Goal: Task Accomplishment & Management: Manage account settings

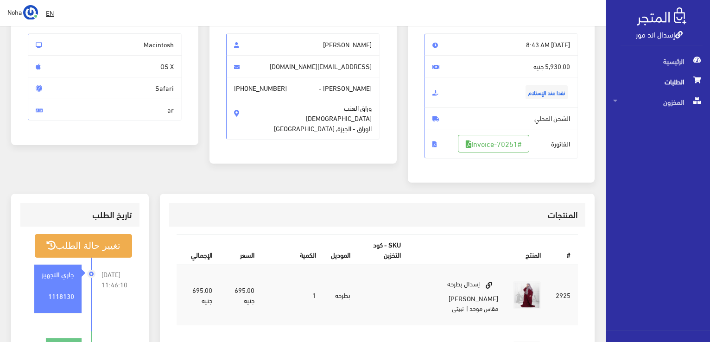
scroll to position [139, 0]
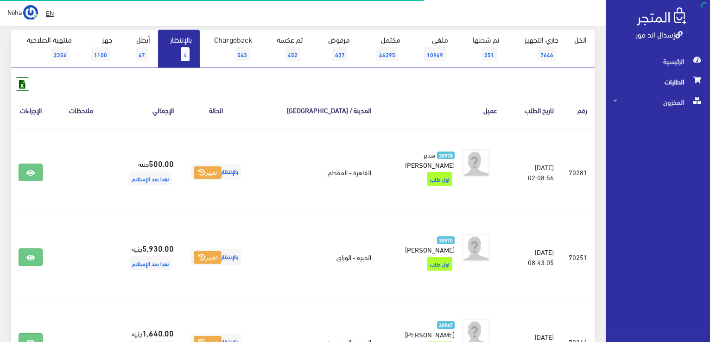
scroll to position [93, 0]
click at [175, 39] on link "بالإنتظار 4" at bounding box center [179, 49] width 42 height 38
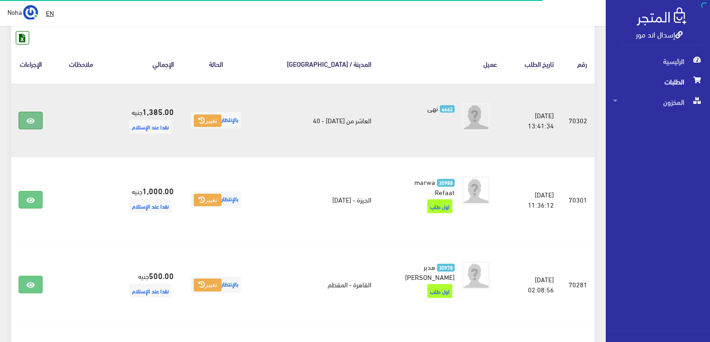
scroll to position [139, 0]
click at [25, 125] on link at bounding box center [31, 121] width 24 height 18
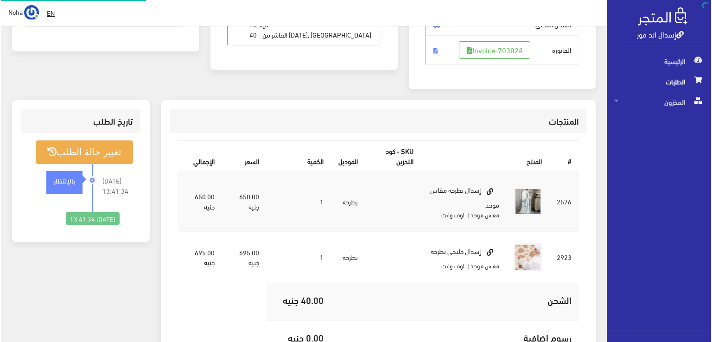
scroll to position [185, 0]
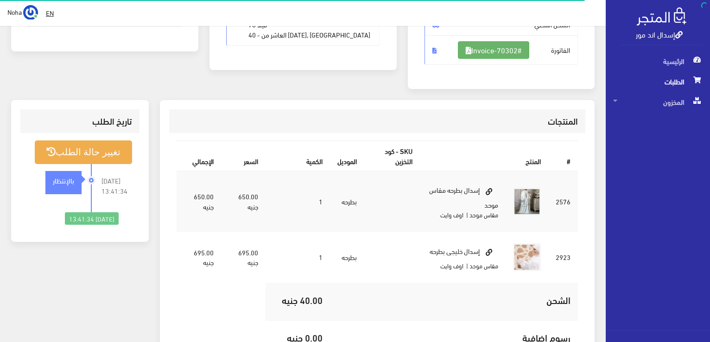
click at [497, 48] on link "#Invoice-70302" at bounding box center [493, 50] width 71 height 18
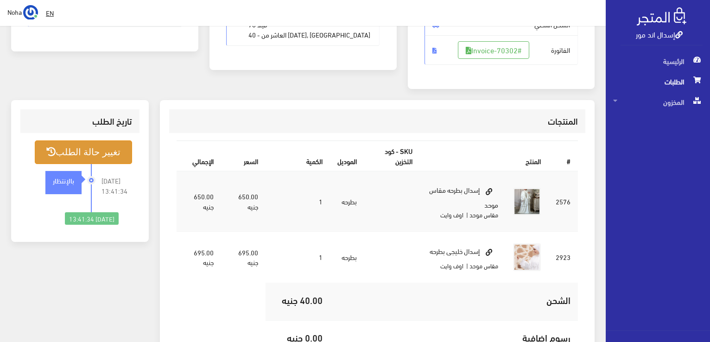
click at [107, 150] on button "تغيير حالة الطلب" at bounding box center [83, 152] width 97 height 24
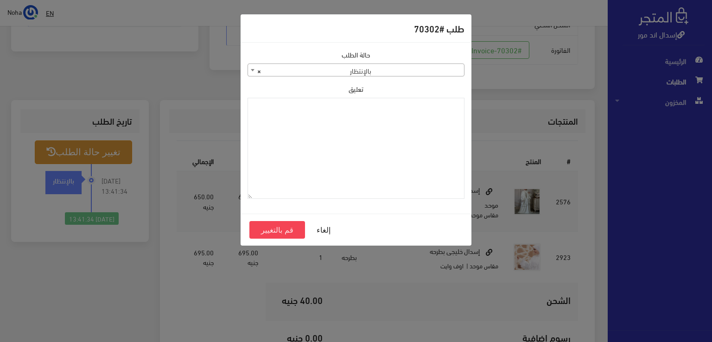
click at [365, 70] on span "× بالإنتظار" at bounding box center [356, 70] width 216 height 13
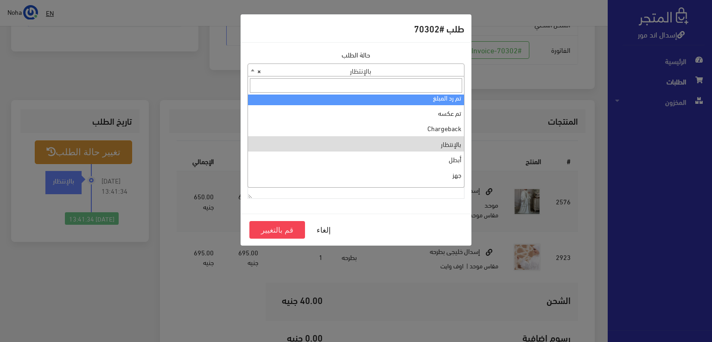
scroll to position [124, 0]
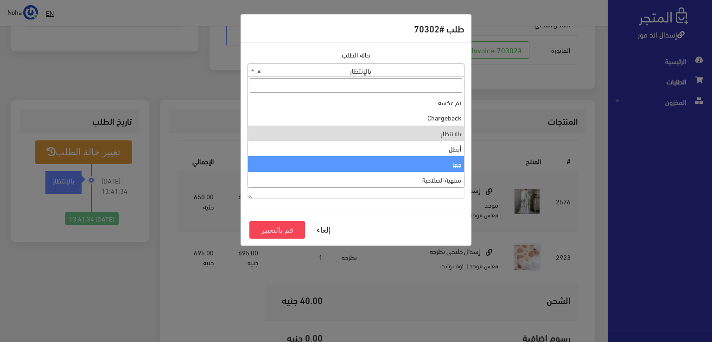
select select "13"
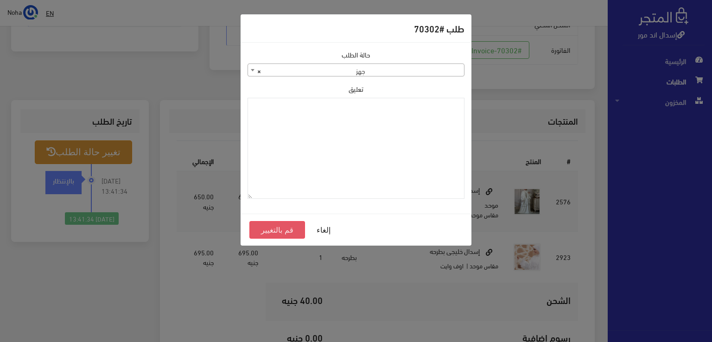
click at [286, 228] on button "قم بالتغيير" at bounding box center [277, 230] width 56 height 18
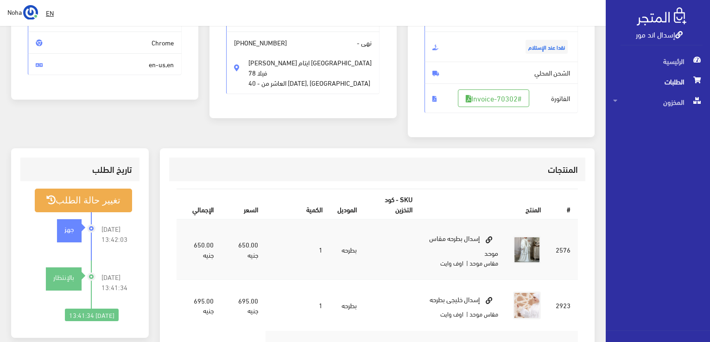
scroll to position [93, 0]
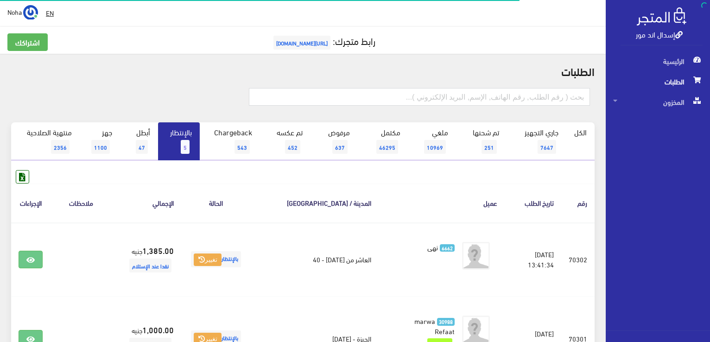
click at [188, 148] on span "5" at bounding box center [185, 147] width 9 height 14
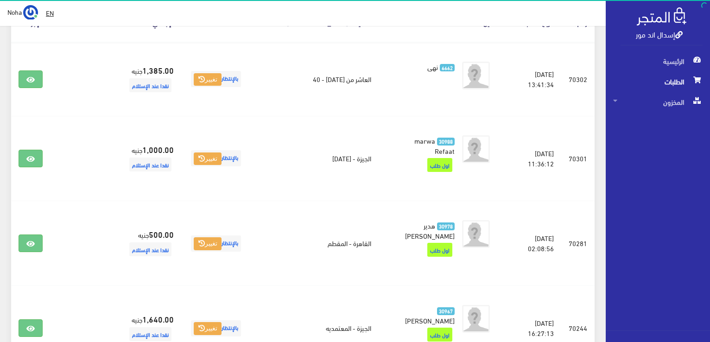
scroll to position [185, 0]
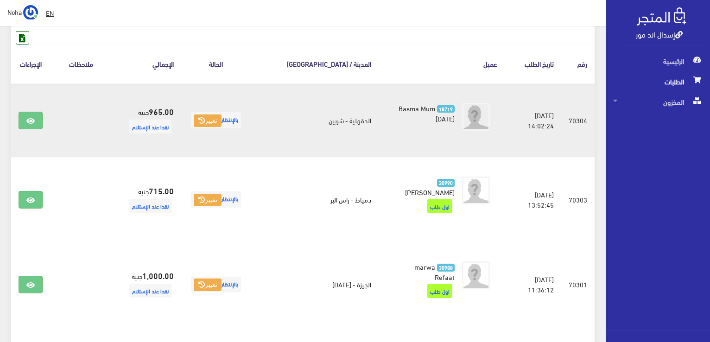
scroll to position [93, 0]
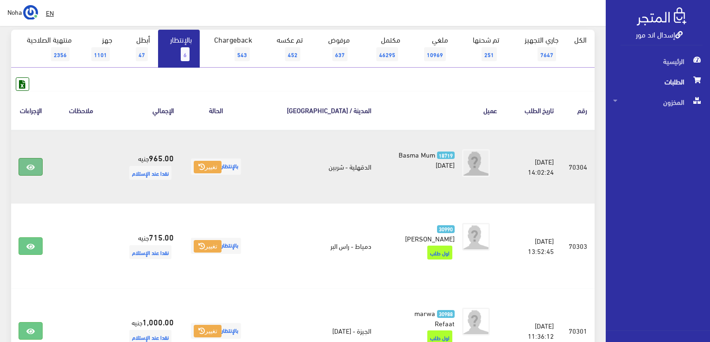
click at [25, 166] on link at bounding box center [31, 167] width 24 height 18
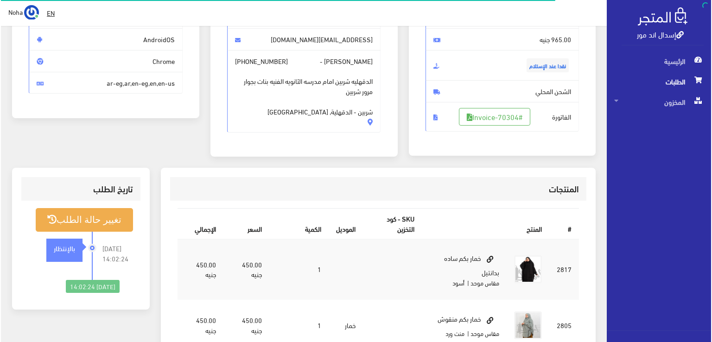
scroll to position [139, 0]
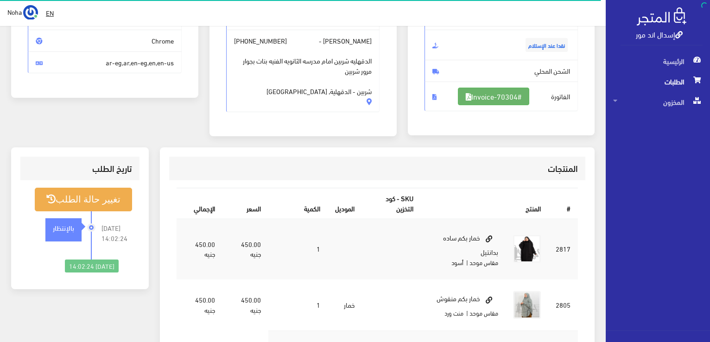
click at [506, 99] on link "#Invoice-70304" at bounding box center [493, 97] width 71 height 18
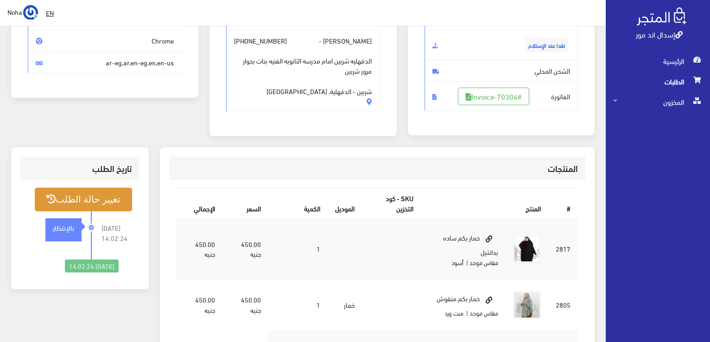
click at [96, 198] on button "تغيير حالة الطلب" at bounding box center [83, 200] width 97 height 24
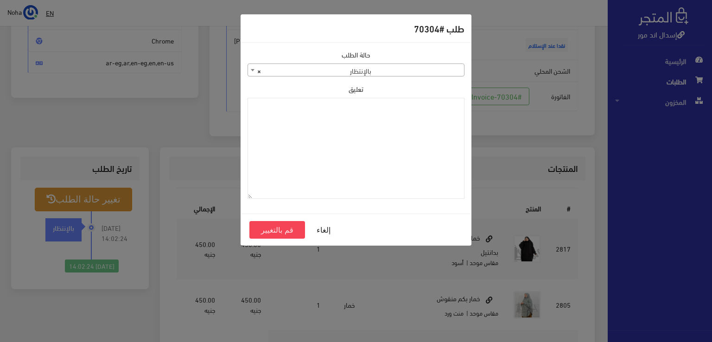
click at [411, 74] on span "× بالإنتظار" at bounding box center [356, 70] width 216 height 13
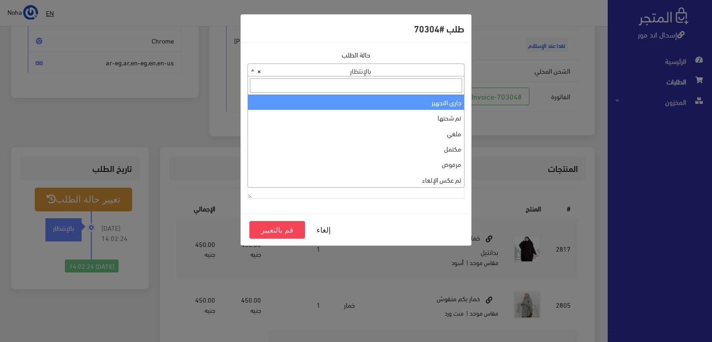
select select "1"
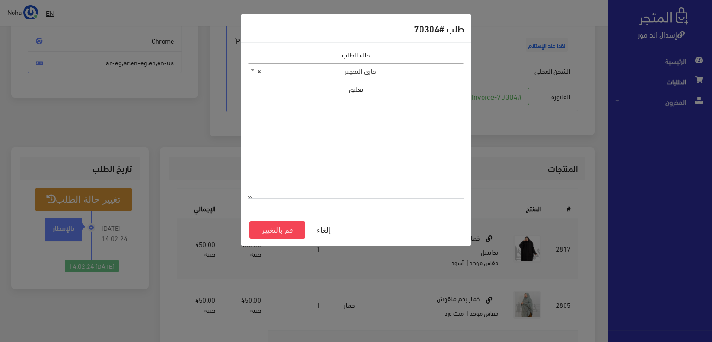
drag, startPoint x: 423, startPoint y: 113, endPoint x: 384, endPoint y: 172, distance: 70.7
click at [385, 172] on textarea "تعليق" at bounding box center [355, 148] width 217 height 101
type textarea "1118130"
click at [289, 229] on button "قم بالتغيير" at bounding box center [277, 230] width 56 height 18
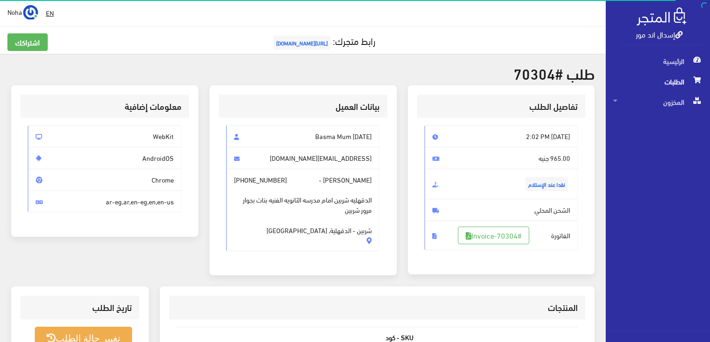
scroll to position [139, 0]
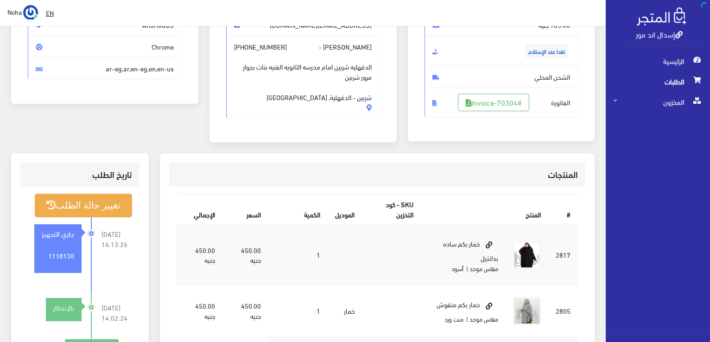
scroll to position [133, 0]
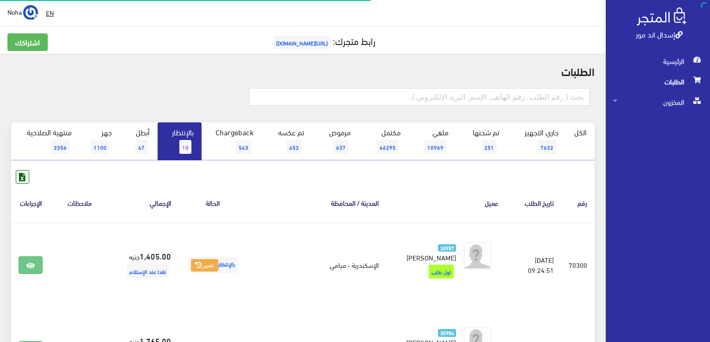
scroll to position [93, 0]
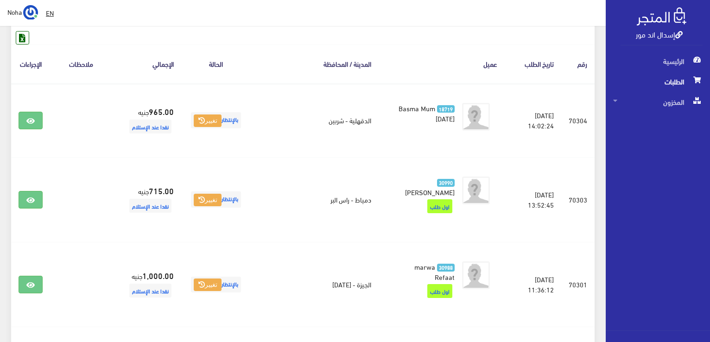
scroll to position [46, 0]
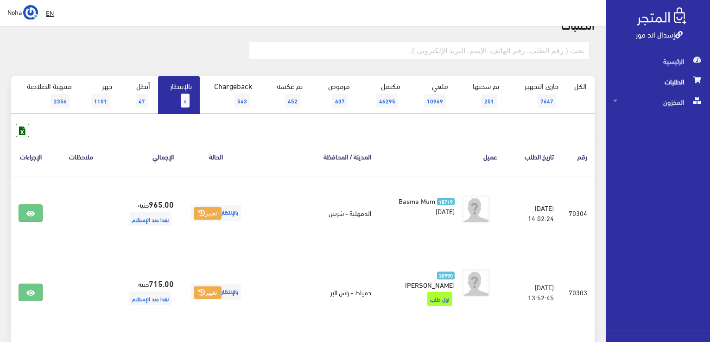
click at [179, 89] on link "بالإنتظار 6" at bounding box center [179, 95] width 42 height 38
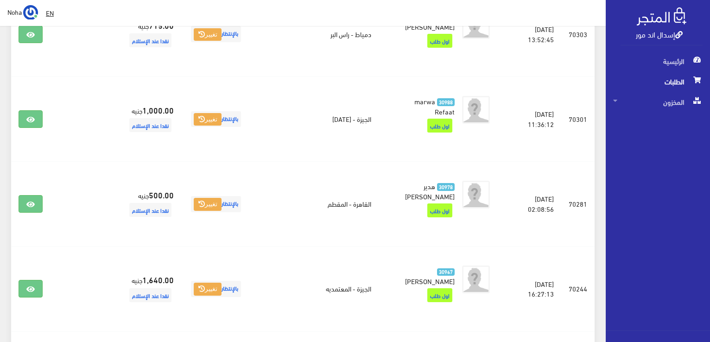
scroll to position [185, 0]
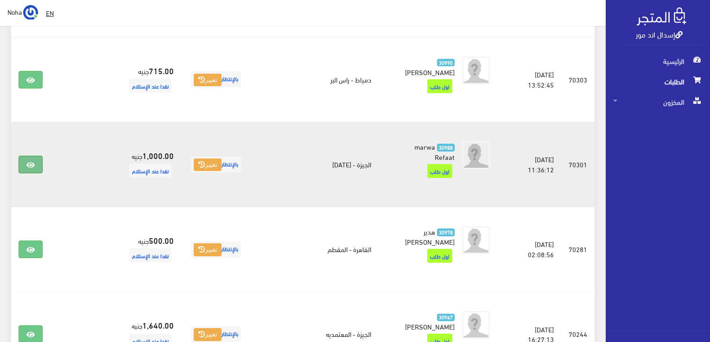
click at [35, 156] on link at bounding box center [31, 165] width 24 height 18
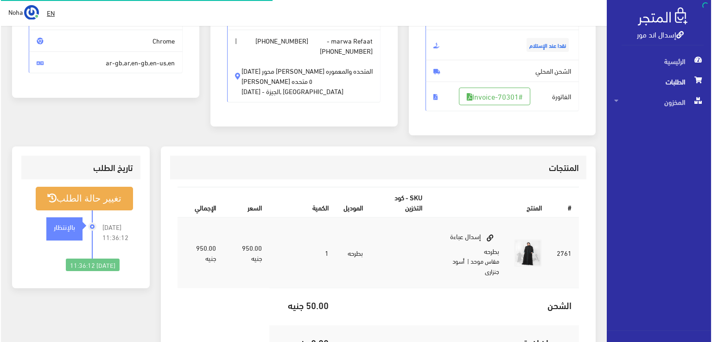
scroll to position [139, 0]
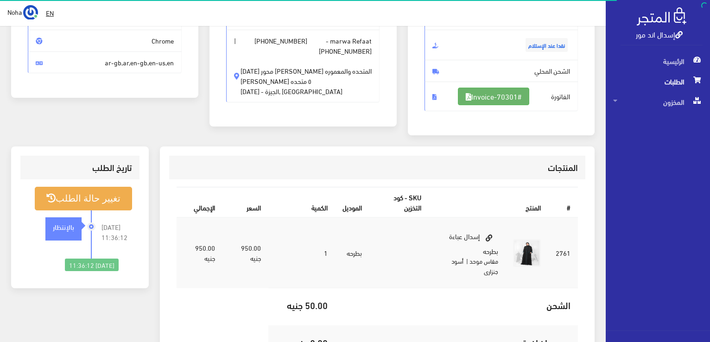
click at [469, 93] on link "#Invoice-70301" at bounding box center [493, 97] width 71 height 18
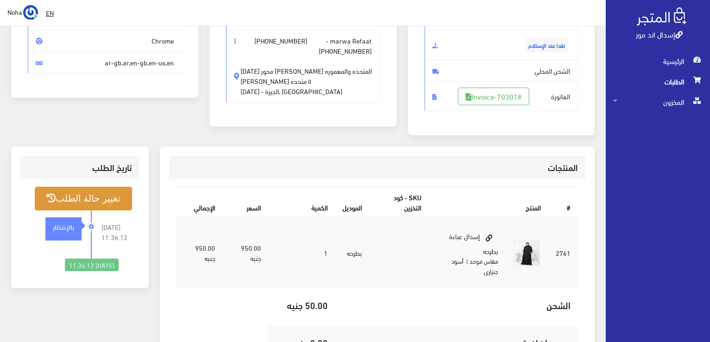
click at [79, 205] on button "تغيير حالة الطلب" at bounding box center [83, 199] width 97 height 24
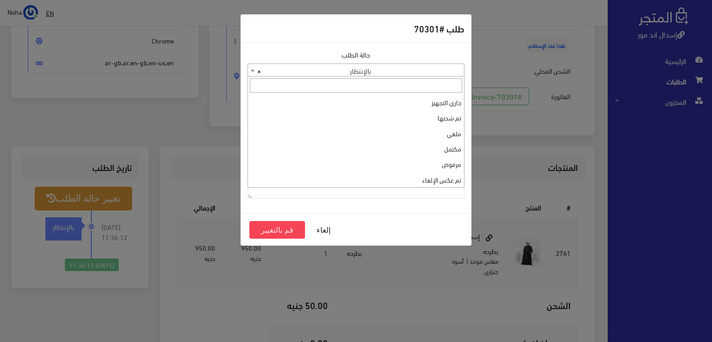
click at [449, 69] on span "× بالإنتظار" at bounding box center [356, 70] width 216 height 13
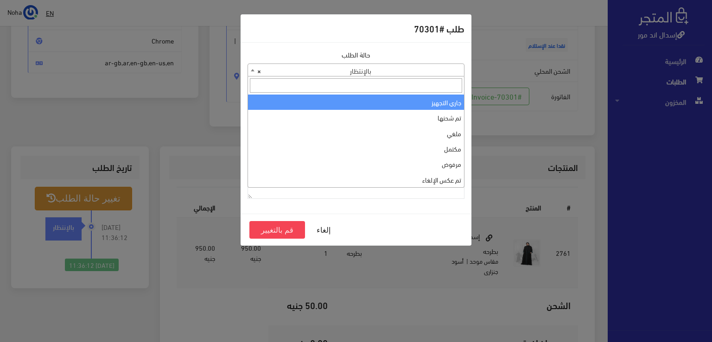
select select "1"
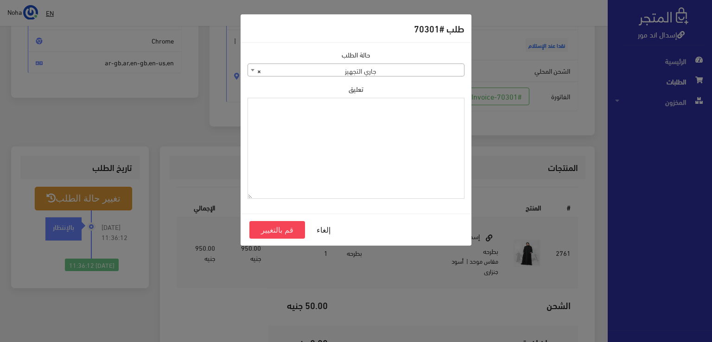
drag, startPoint x: 425, startPoint y: 133, endPoint x: 389, endPoint y: 144, distance: 37.2
click at [389, 144] on textarea "تعليق" at bounding box center [355, 148] width 217 height 101
click at [441, 109] on textarea "1118130" at bounding box center [355, 148] width 217 height 101
type textarea "1118130"
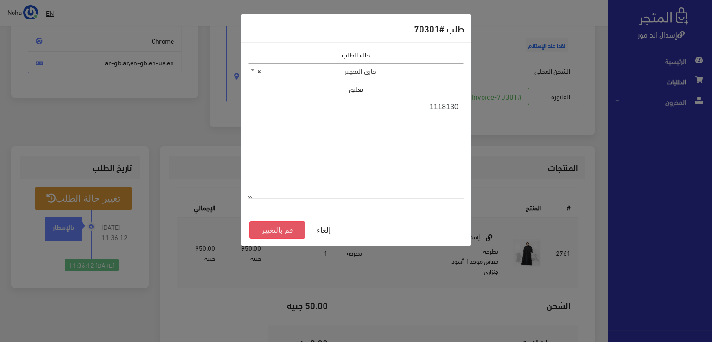
click at [272, 234] on button "قم بالتغيير" at bounding box center [277, 230] width 56 height 18
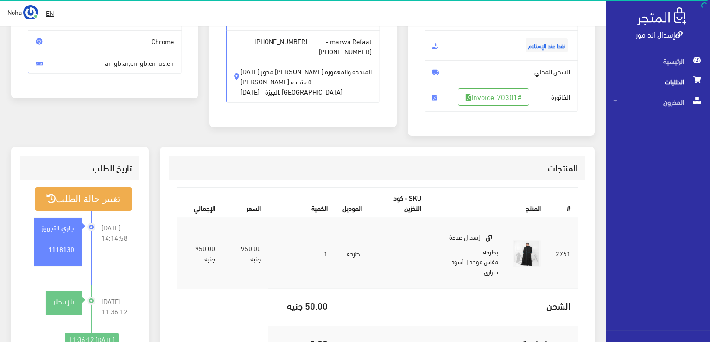
scroll to position [139, 0]
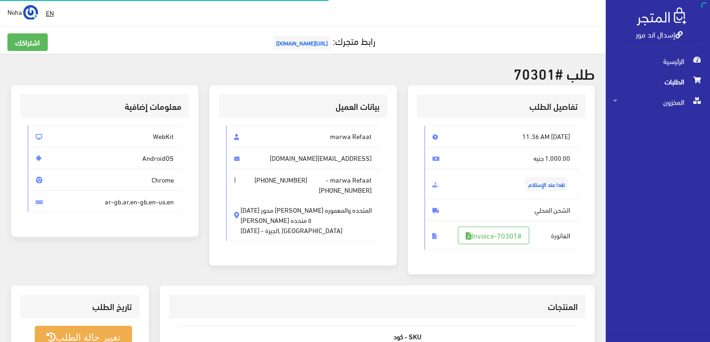
scroll to position [133, 0]
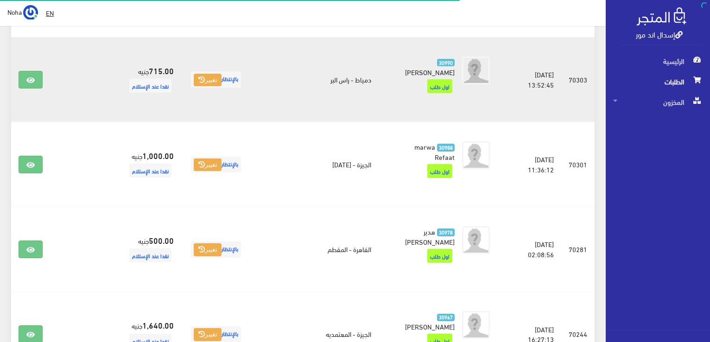
scroll to position [139, 0]
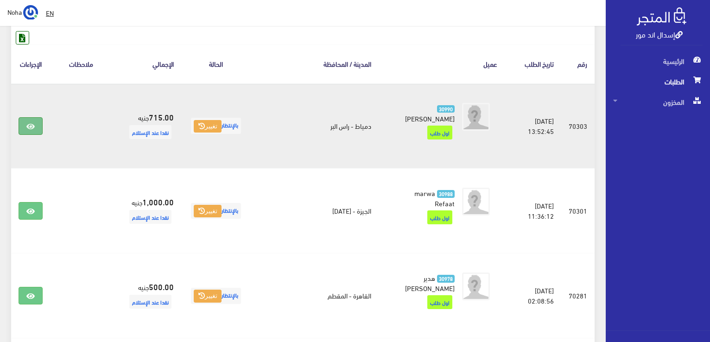
click at [30, 123] on icon at bounding box center [30, 126] width 8 height 7
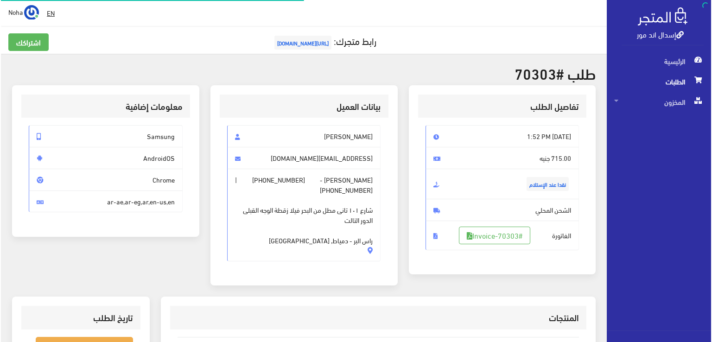
scroll to position [93, 0]
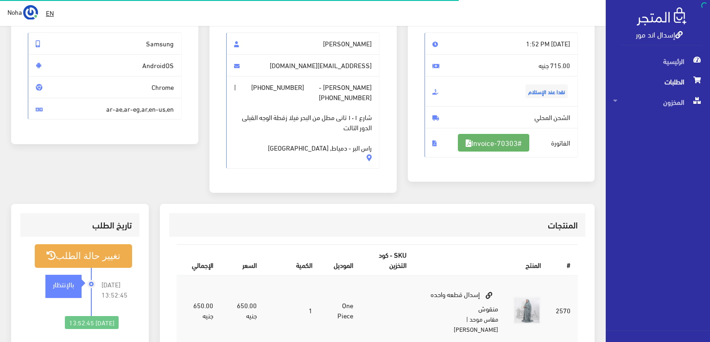
click at [484, 139] on link "#Invoice-70303" at bounding box center [493, 143] width 71 height 18
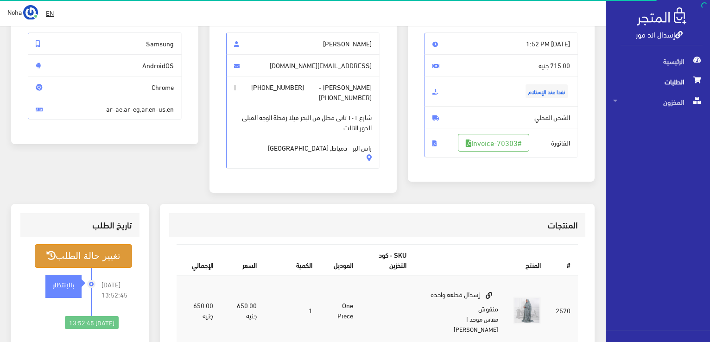
click at [72, 263] on button "تغيير حالة الطلب" at bounding box center [83, 256] width 97 height 24
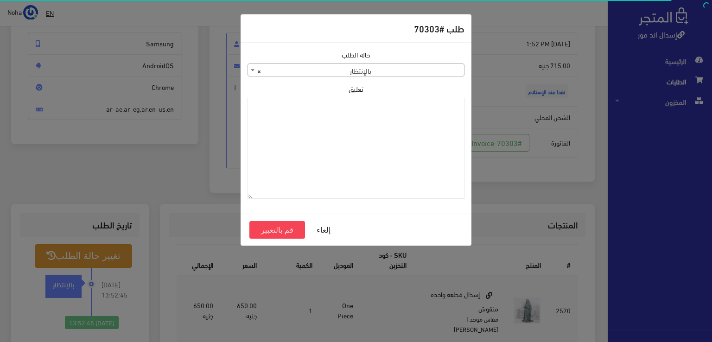
click at [361, 69] on span "× بالإنتظار" at bounding box center [356, 70] width 216 height 13
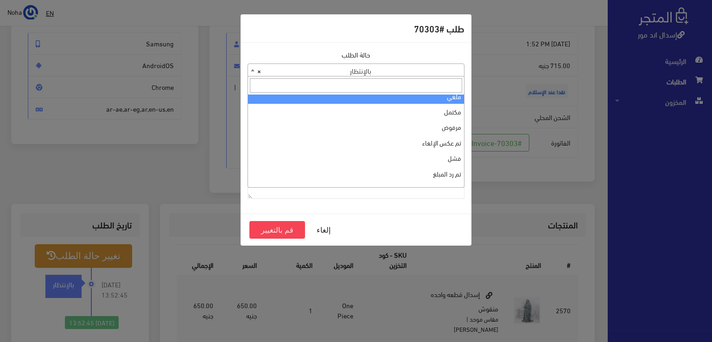
scroll to position [0, 0]
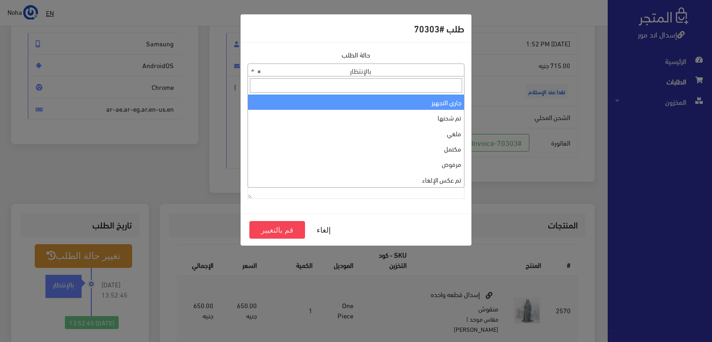
select select "1"
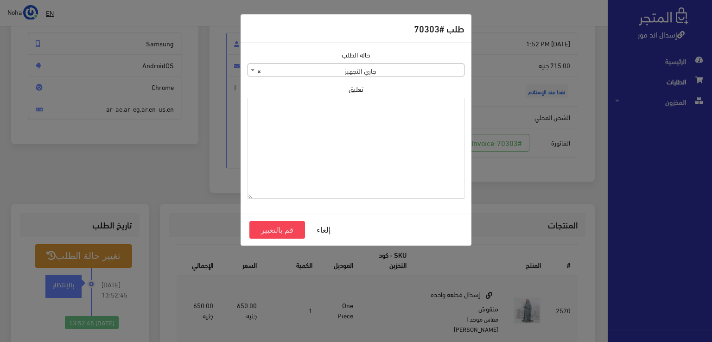
paste textarea "1118130"
type textarea "1118130"
click at [265, 228] on button "قم بالتغيير" at bounding box center [277, 230] width 56 height 18
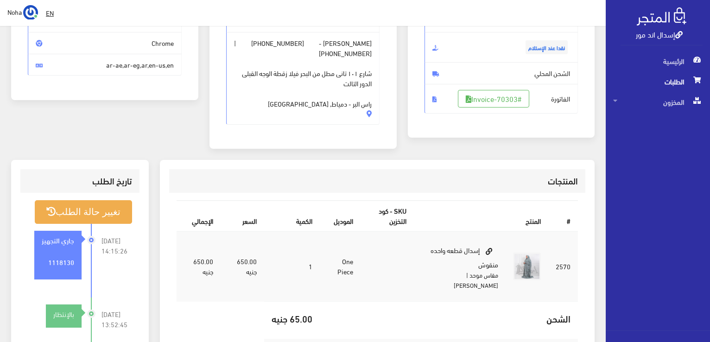
scroll to position [232, 0]
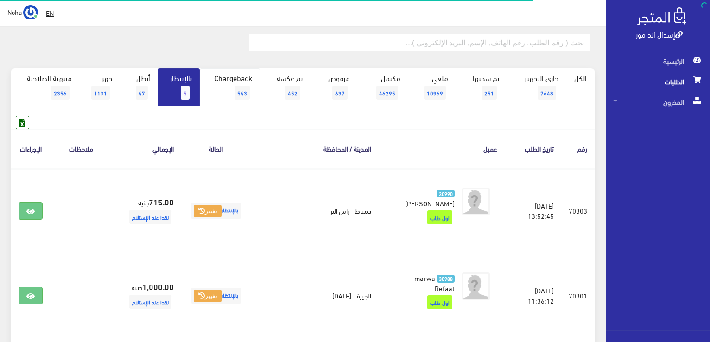
scroll to position [46, 0]
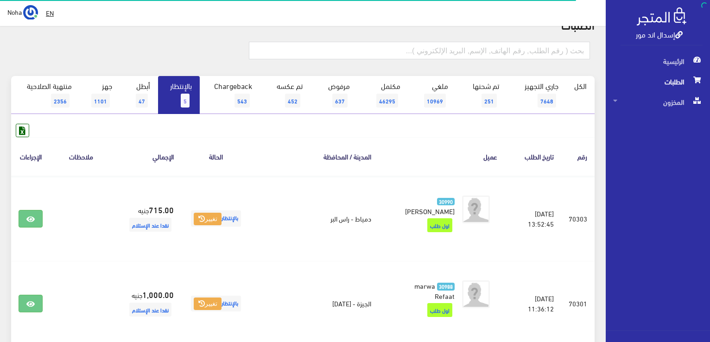
click at [177, 103] on link "بالإنتظار 5" at bounding box center [179, 95] width 42 height 38
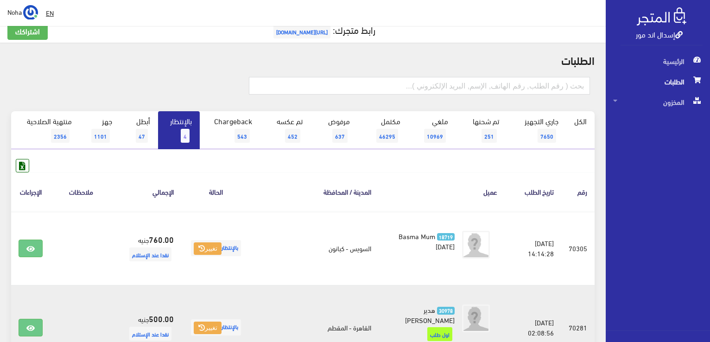
scroll to position [93, 0]
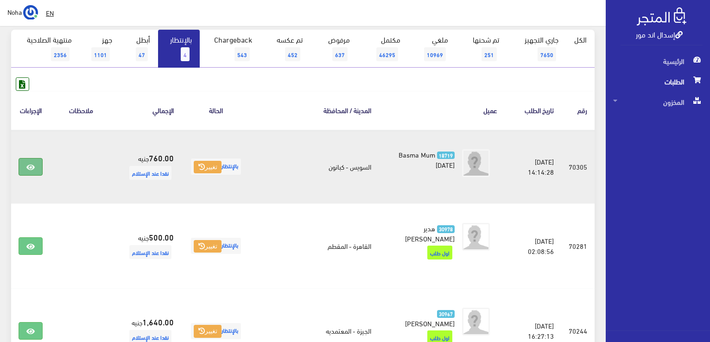
click at [37, 169] on link at bounding box center [31, 167] width 24 height 18
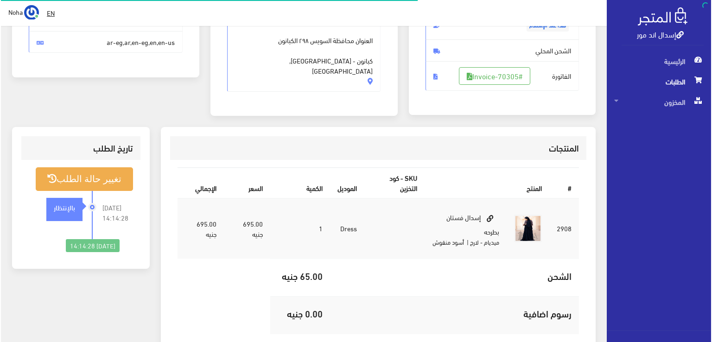
scroll to position [139, 0]
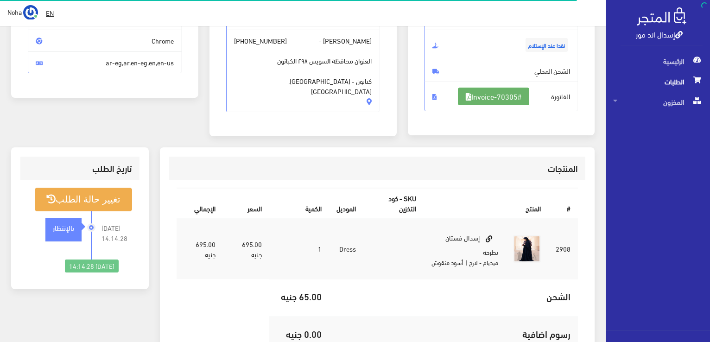
click at [513, 91] on link "#Invoice-70305" at bounding box center [493, 97] width 71 height 18
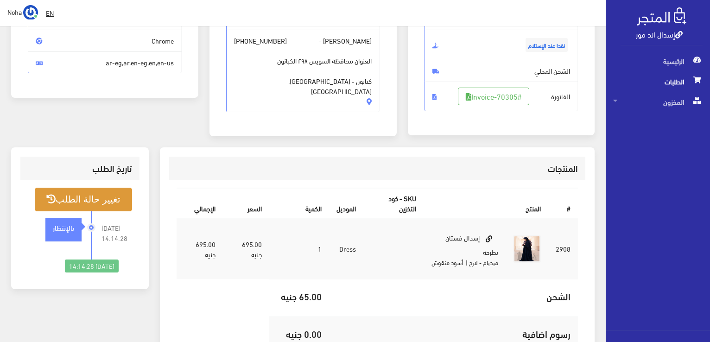
click at [81, 188] on button "تغيير حالة الطلب" at bounding box center [83, 200] width 97 height 24
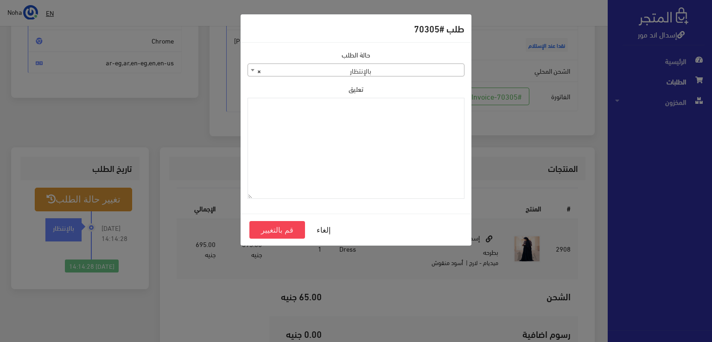
click at [396, 65] on span "× بالإنتظار" at bounding box center [356, 70] width 216 height 13
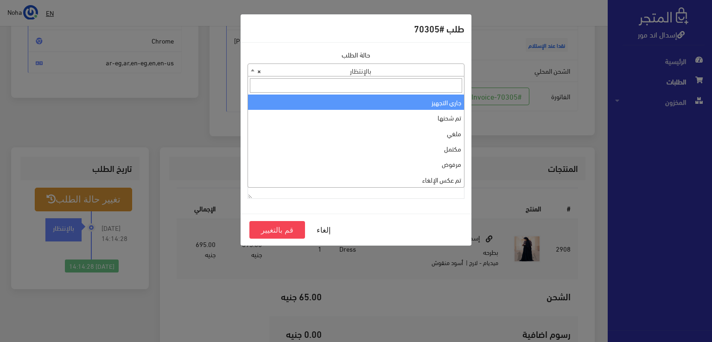
select select "1"
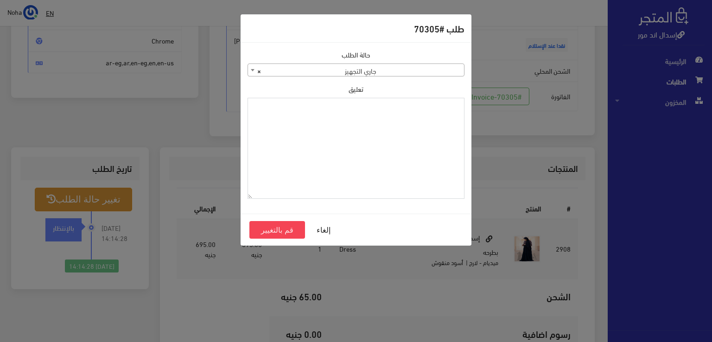
paste textarea "1118130"
type textarea "1118130"
click at [274, 227] on button "قم بالتغيير" at bounding box center [277, 230] width 56 height 18
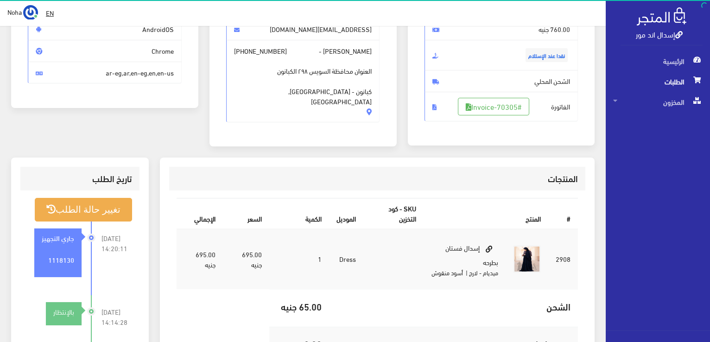
scroll to position [139, 0]
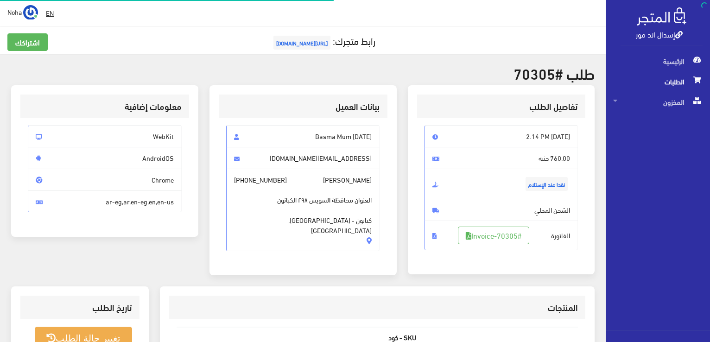
scroll to position [133, 0]
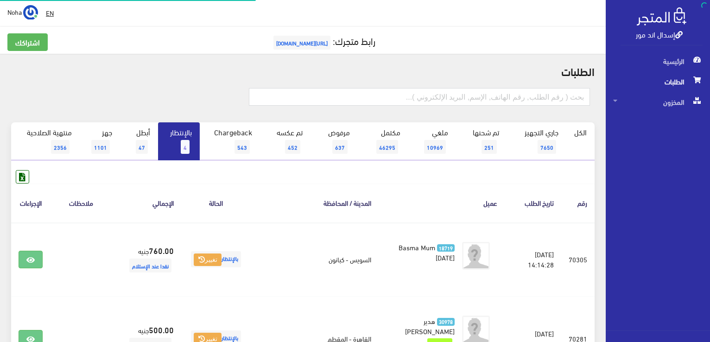
scroll to position [93, 0]
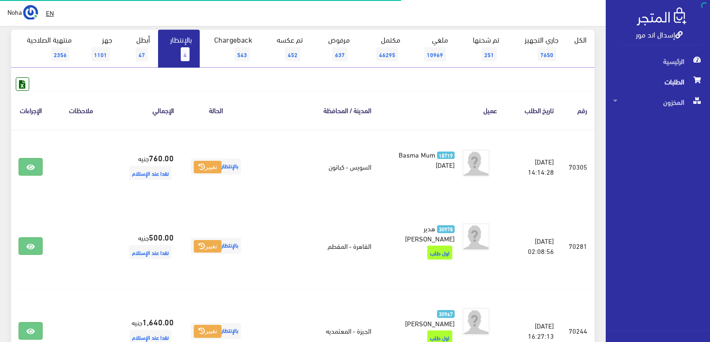
click at [182, 54] on span "4" at bounding box center [185, 54] width 9 height 14
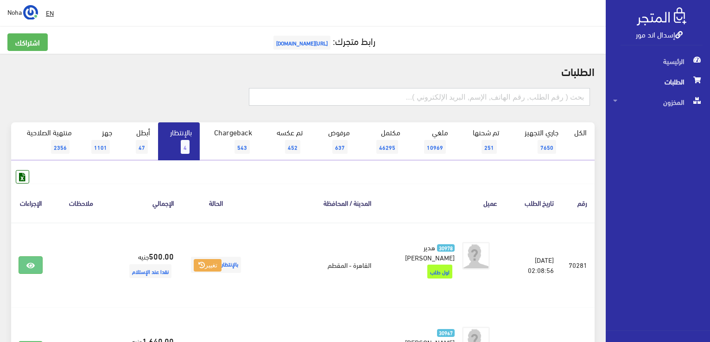
click at [341, 101] on input "text" at bounding box center [419, 97] width 341 height 18
type input "70288"
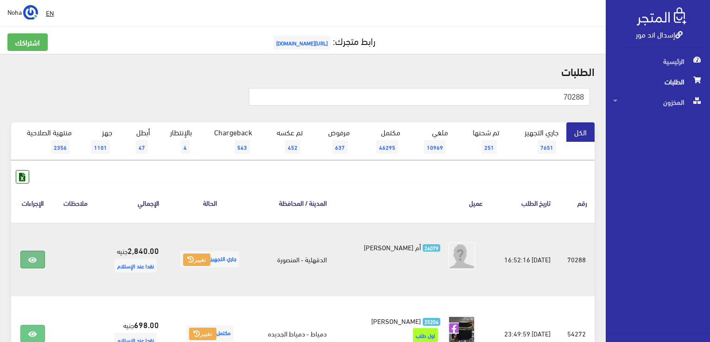
click at [25, 262] on link at bounding box center [32, 260] width 24 height 18
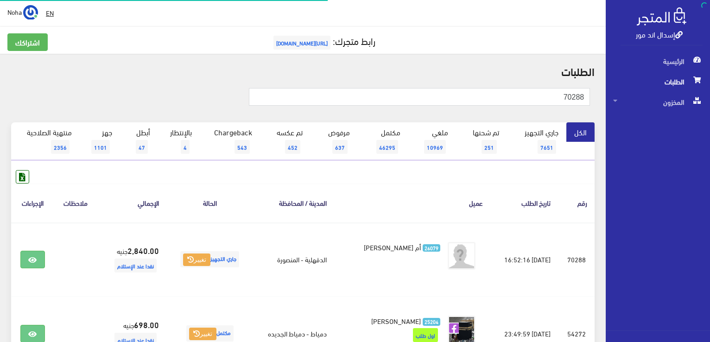
click at [651, 87] on div "إسدال اند مور الرئيسية الطلبات المخزون" at bounding box center [355, 222] width 710 height 445
type input "01015958336"
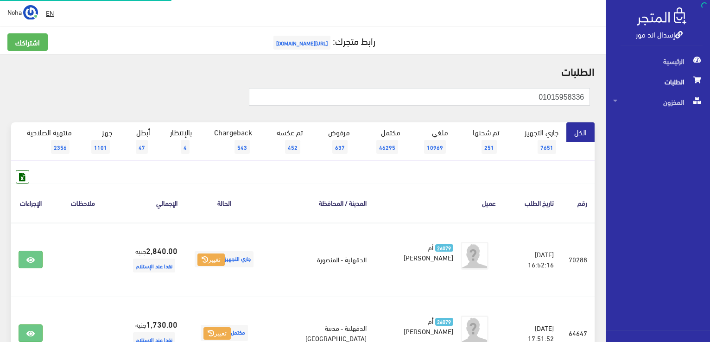
scroll to position [139, 0]
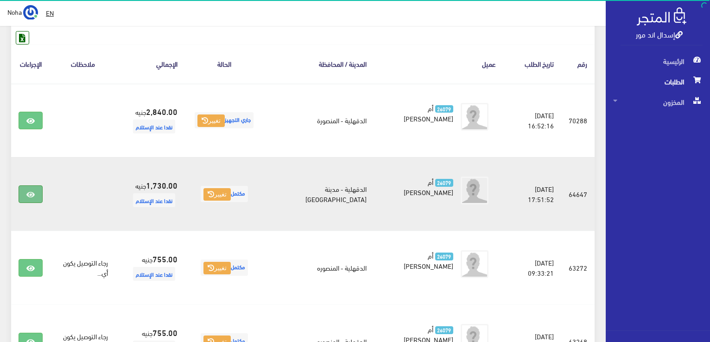
click at [31, 195] on icon at bounding box center [30, 194] width 8 height 7
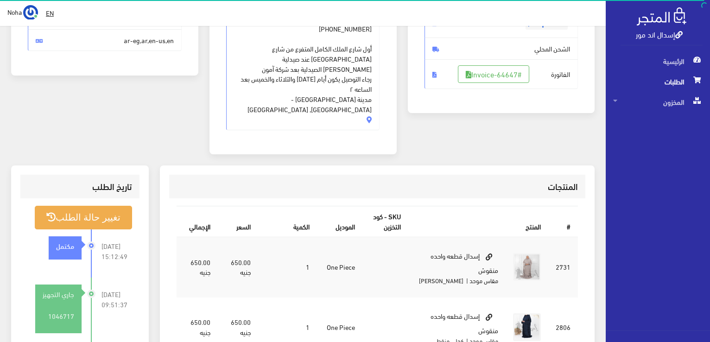
scroll to position [46, 0]
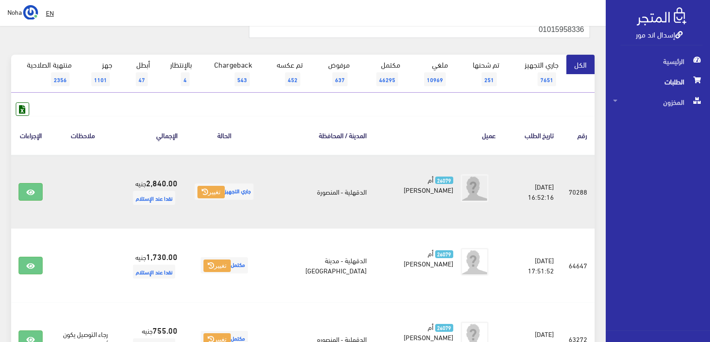
scroll to position [14, 0]
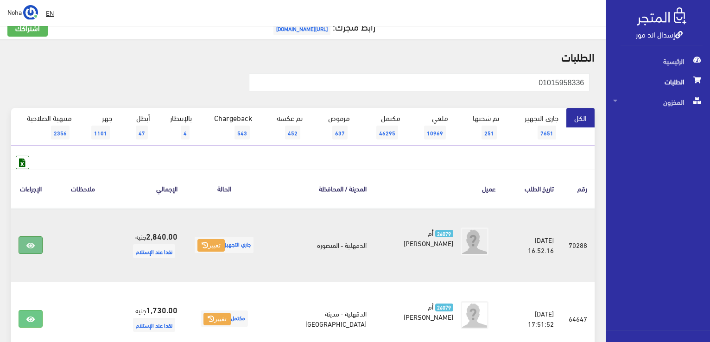
click at [36, 238] on link at bounding box center [31, 245] width 24 height 18
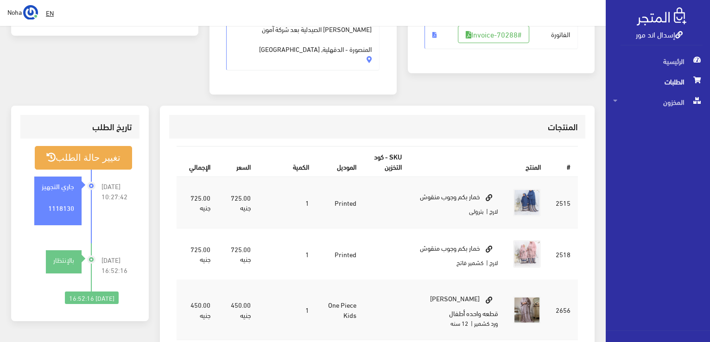
scroll to position [185, 0]
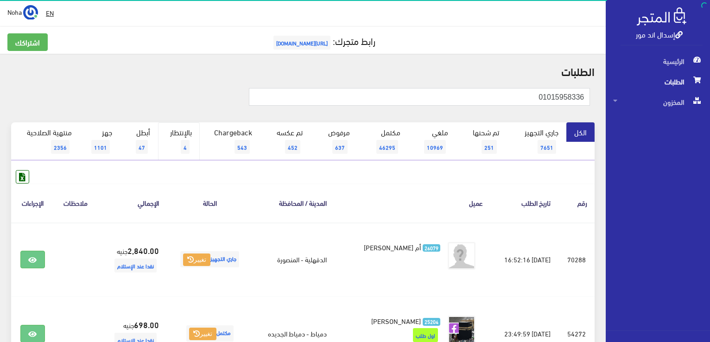
click at [184, 138] on link "بالإنتظار 4" at bounding box center [179, 141] width 42 height 38
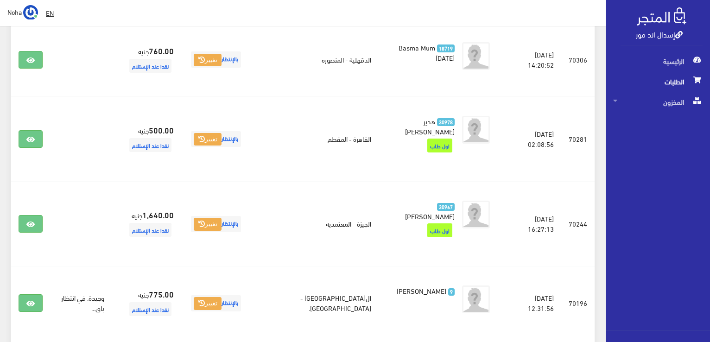
scroll to position [335, 0]
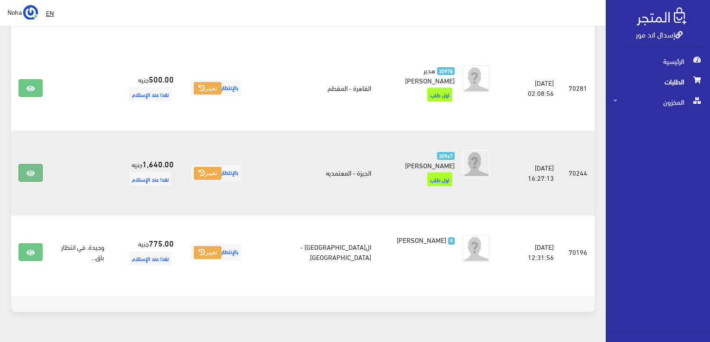
click at [29, 164] on link at bounding box center [31, 173] width 24 height 18
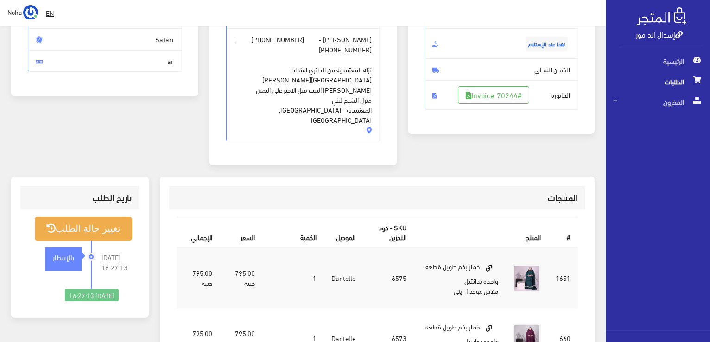
scroll to position [139, 0]
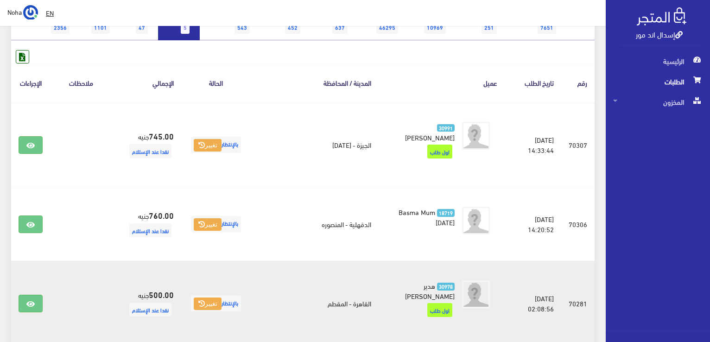
scroll to position [104, 0]
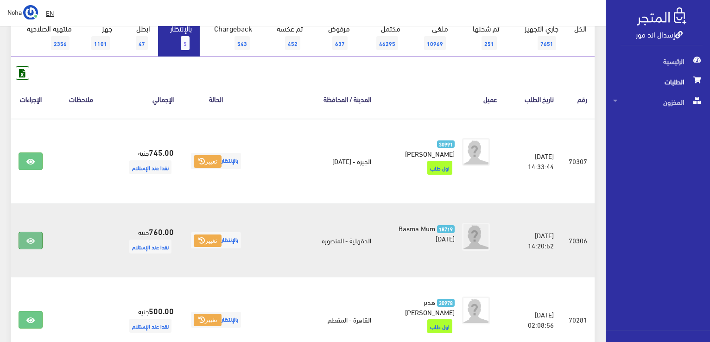
click at [33, 237] on icon at bounding box center [30, 240] width 8 height 7
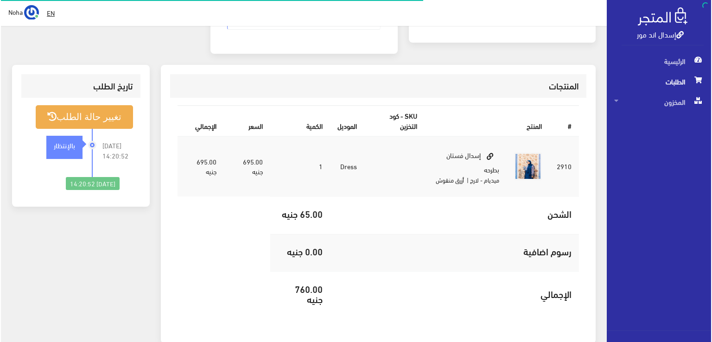
scroll to position [93, 0]
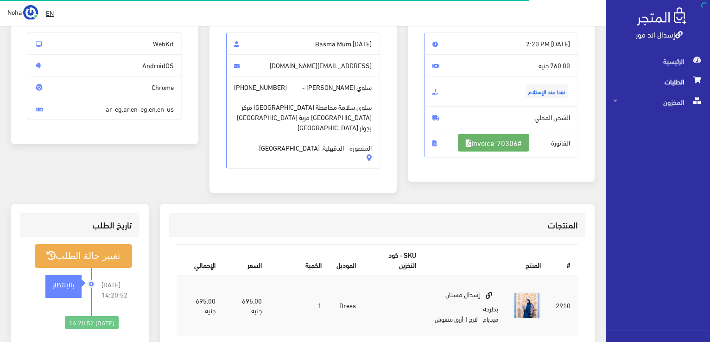
click at [490, 145] on link "#Invoice-70306" at bounding box center [493, 143] width 71 height 18
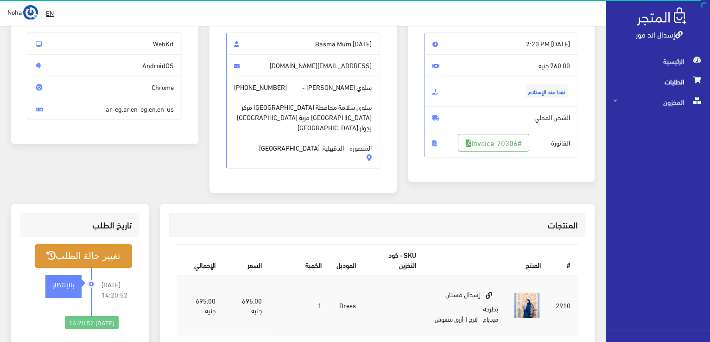
click at [74, 244] on button "تغيير حالة الطلب" at bounding box center [83, 256] width 97 height 24
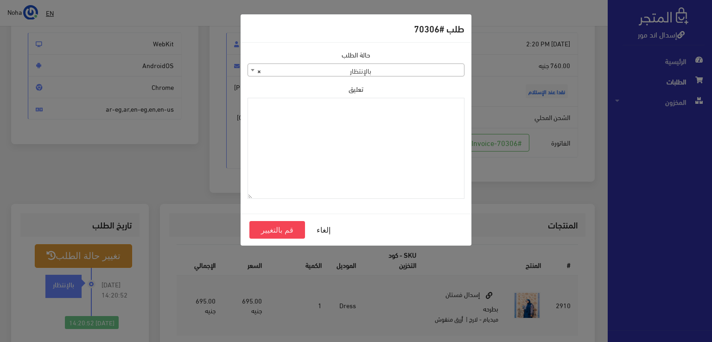
click at [451, 76] on body "إسدال اند مور الرئيسية الطلبات EN" at bounding box center [356, 220] width 712 height 627
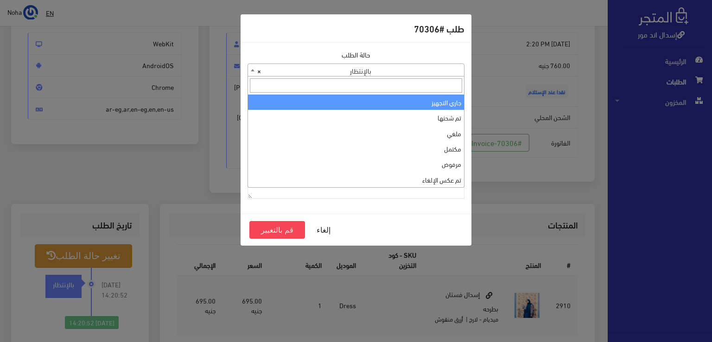
select select "1"
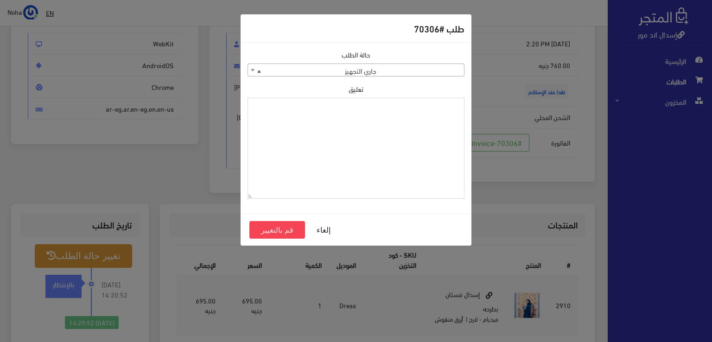
paste textarea "1118130"
type textarea "1118130"
click at [277, 227] on button "قم بالتغيير" at bounding box center [277, 230] width 56 height 18
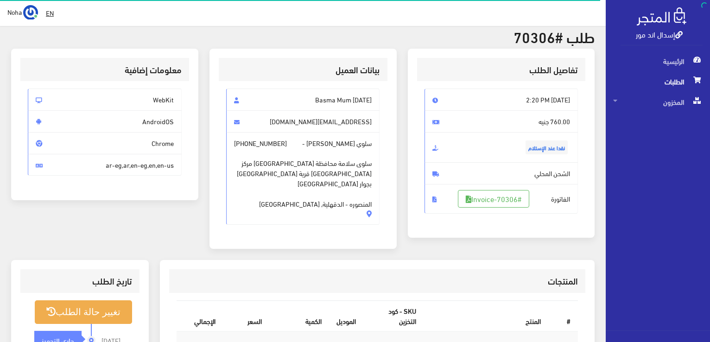
scroll to position [139, 0]
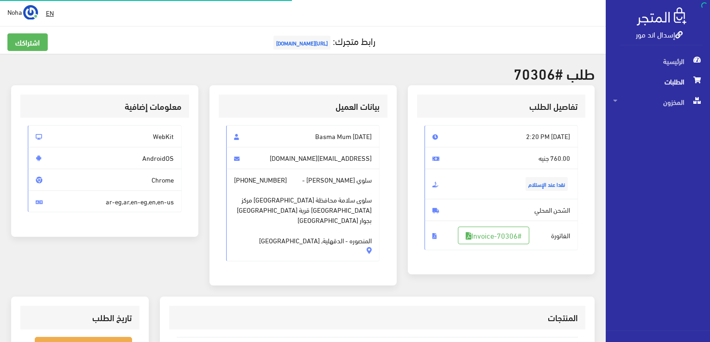
scroll to position [93, 0]
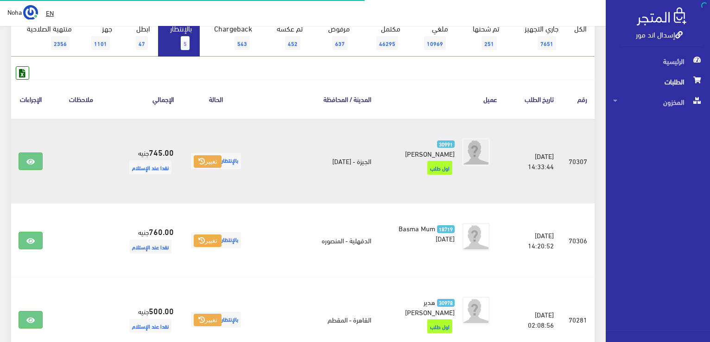
scroll to position [104, 0]
click at [27, 158] on icon at bounding box center [30, 161] width 8 height 7
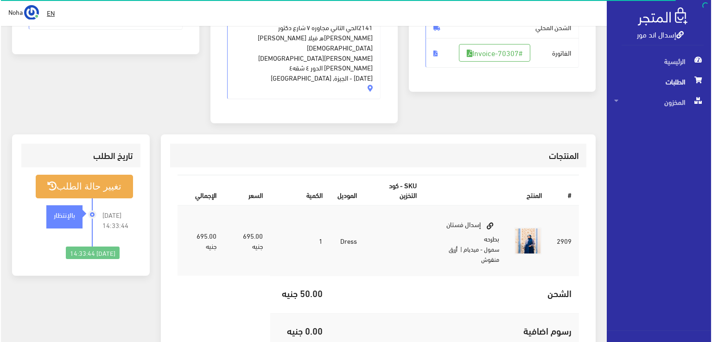
scroll to position [93, 0]
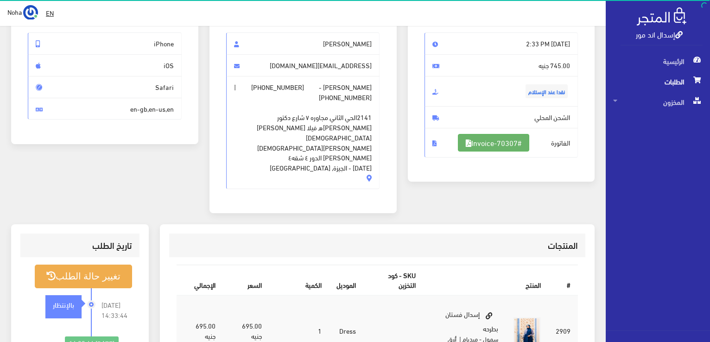
click at [480, 144] on link "#Invoice-70307" at bounding box center [493, 143] width 71 height 18
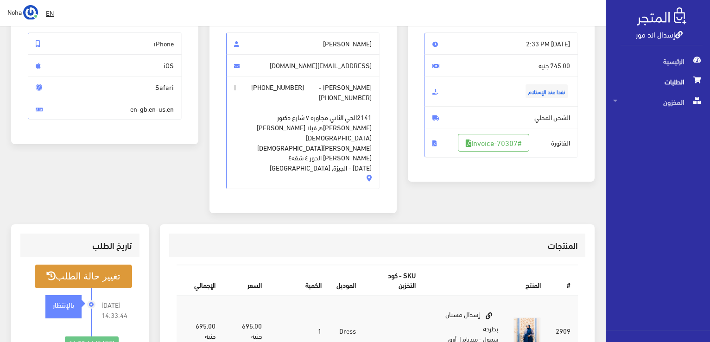
click at [75, 265] on button "تغيير حالة الطلب" at bounding box center [83, 277] width 97 height 24
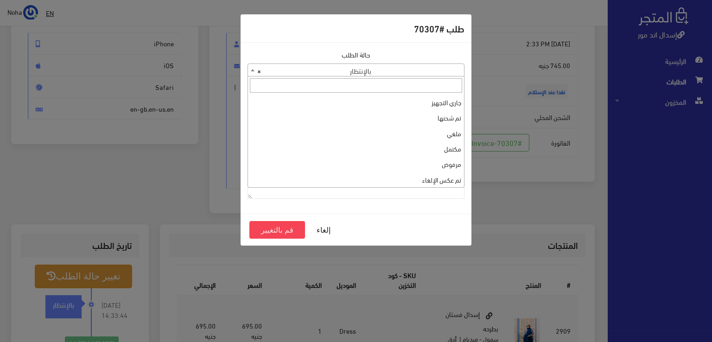
click at [310, 70] on span "× بالإنتظار" at bounding box center [356, 70] width 216 height 13
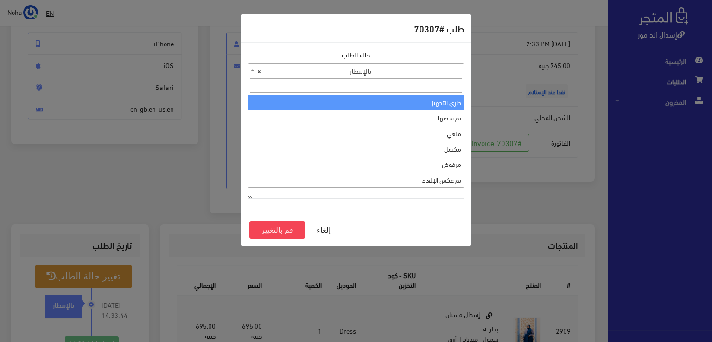
select select "1"
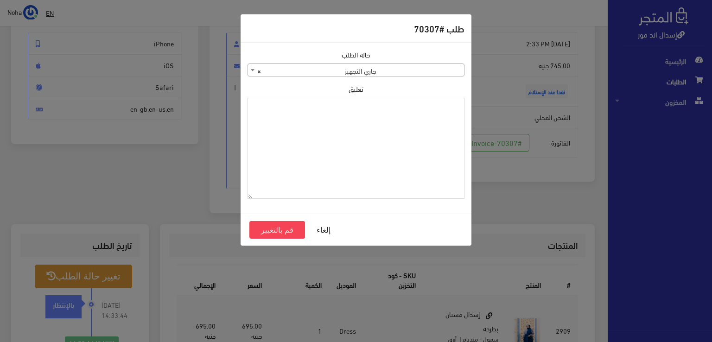
paste textarea "1118130"
type textarea "1118130"
click at [291, 235] on button "قم بالتغيير" at bounding box center [277, 230] width 56 height 18
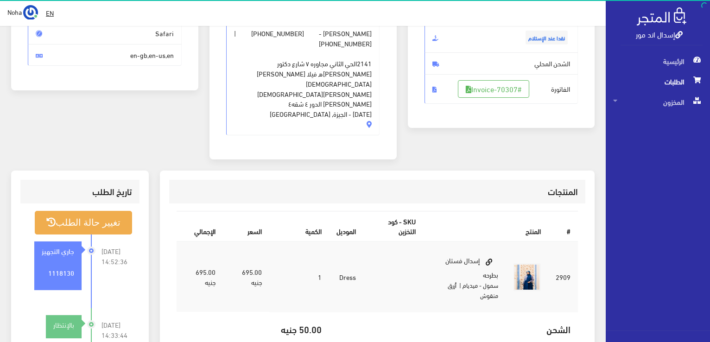
scroll to position [185, 0]
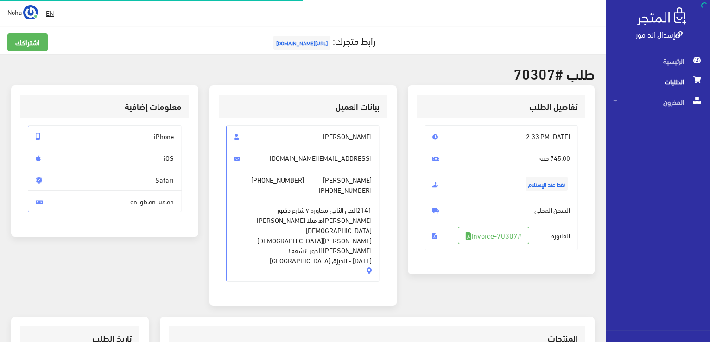
scroll to position [93, 0]
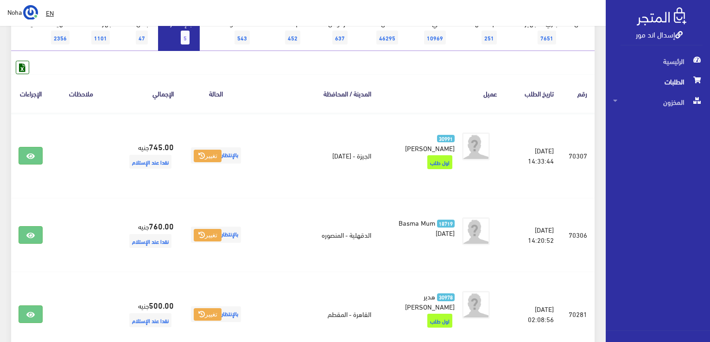
scroll to position [57, 0]
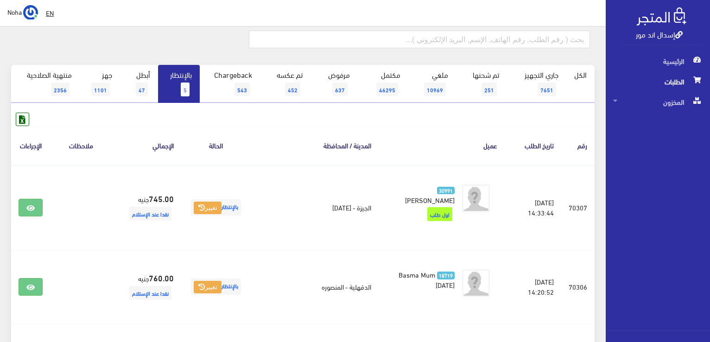
click at [166, 83] on link "بالإنتظار 5" at bounding box center [179, 84] width 42 height 38
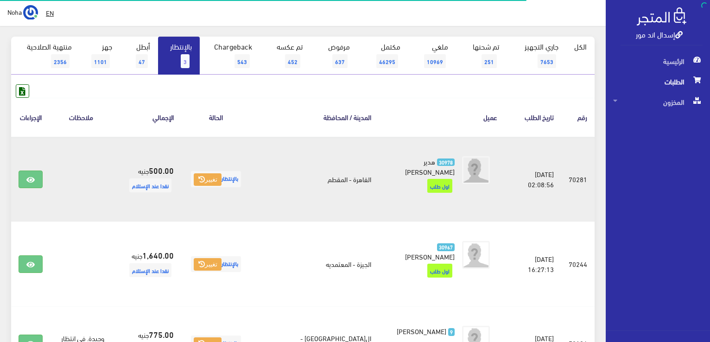
scroll to position [139, 0]
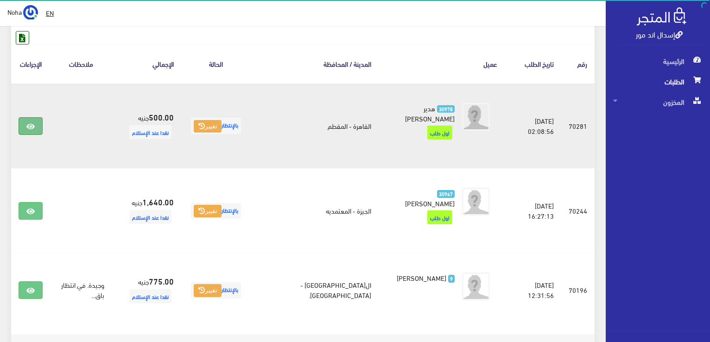
click at [32, 126] on icon at bounding box center [30, 126] width 8 height 7
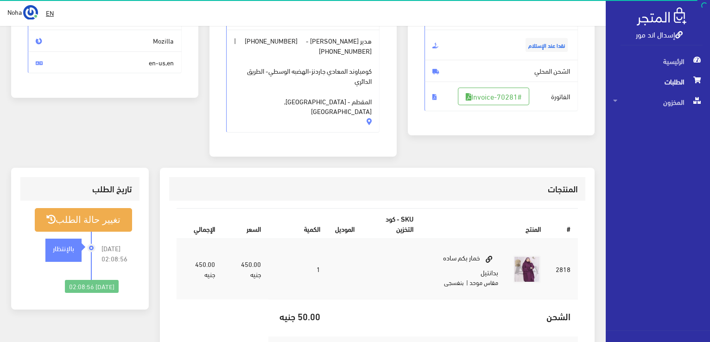
scroll to position [93, 0]
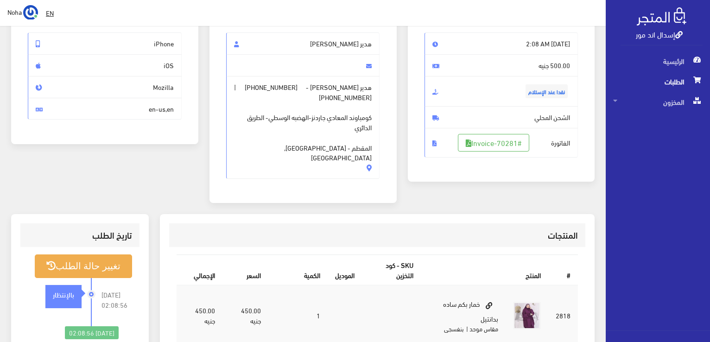
click at [373, 86] on span "هدير [PERSON_NAME] - [PHONE_NUMBER] | [PHONE_NUMBER] كومباوند المعادي جاردنز-ال…" at bounding box center [303, 127] width 154 height 103
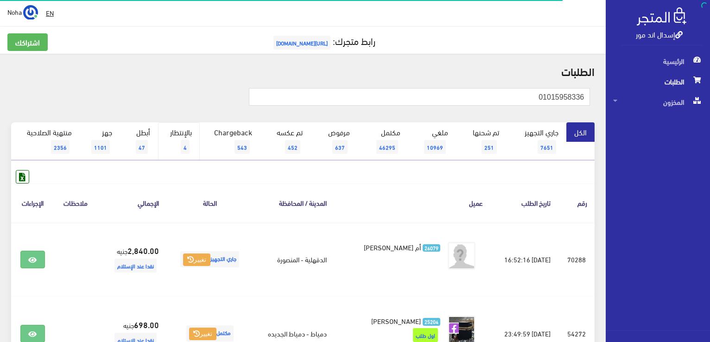
click at [195, 136] on link "بالإنتظار 4" at bounding box center [179, 141] width 42 height 38
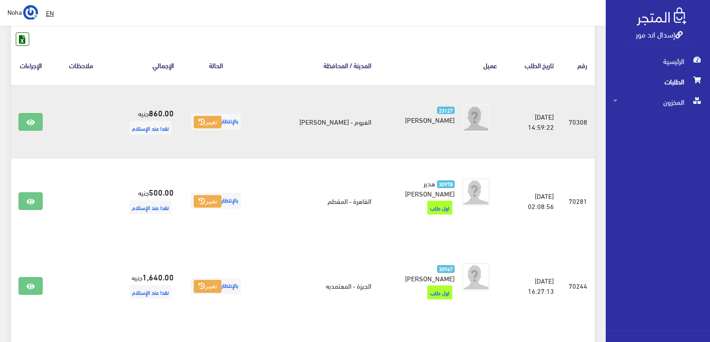
scroll to position [139, 0]
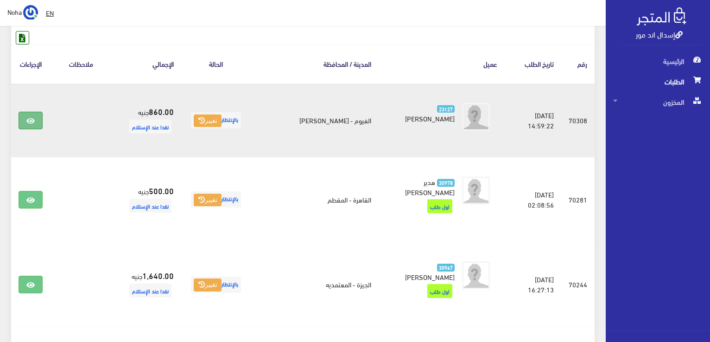
click at [19, 117] on link at bounding box center [31, 121] width 24 height 18
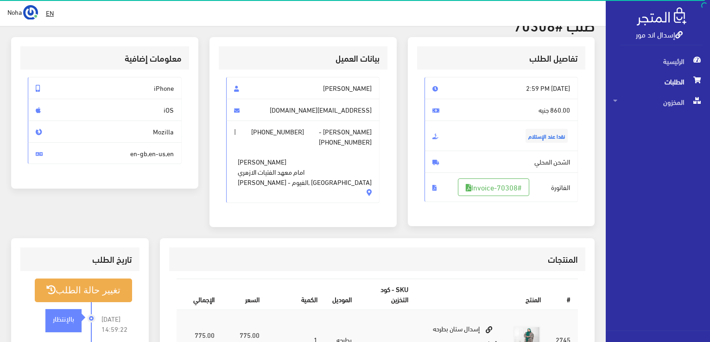
scroll to position [46, 0]
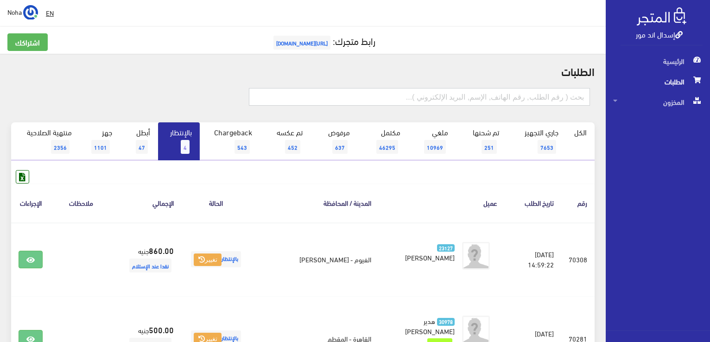
click at [542, 96] on input "text" at bounding box center [419, 97] width 341 height 18
type input "سماح عزت"
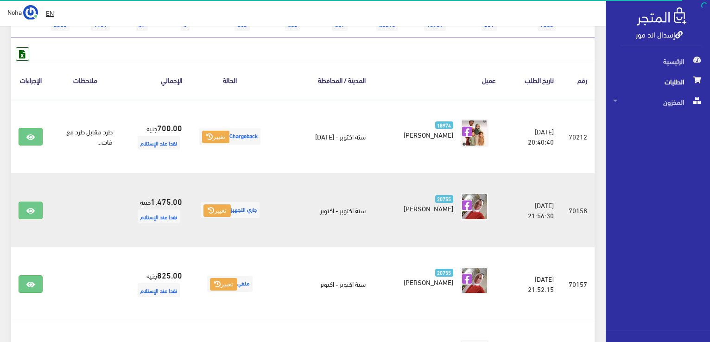
scroll to position [139, 0]
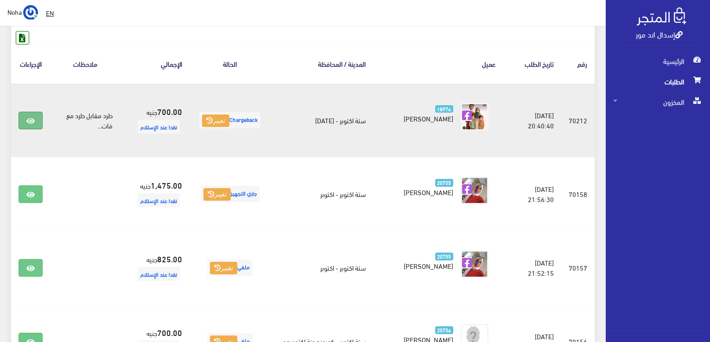
click at [34, 118] on icon at bounding box center [30, 120] width 8 height 7
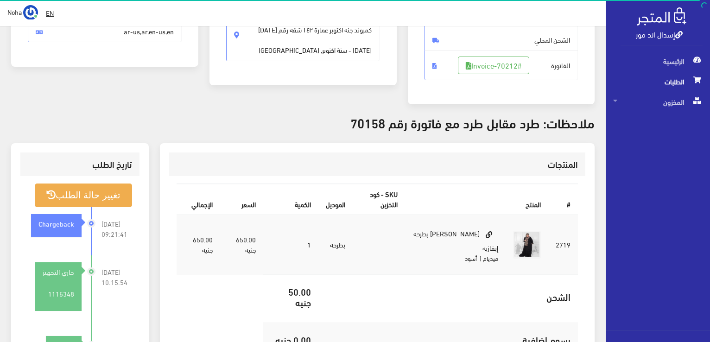
scroll to position [185, 0]
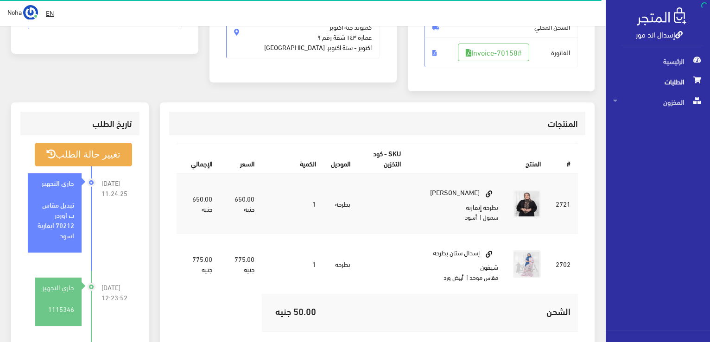
scroll to position [185, 0]
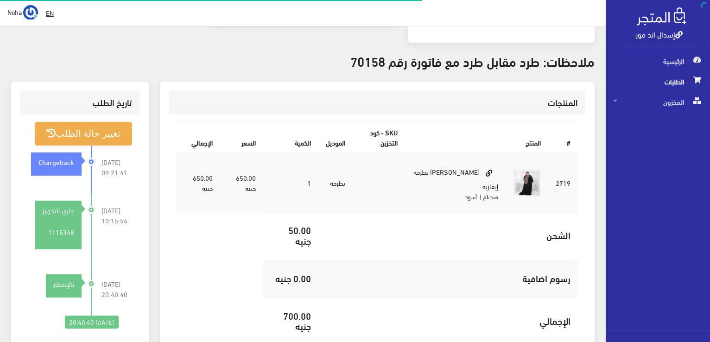
scroll to position [232, 0]
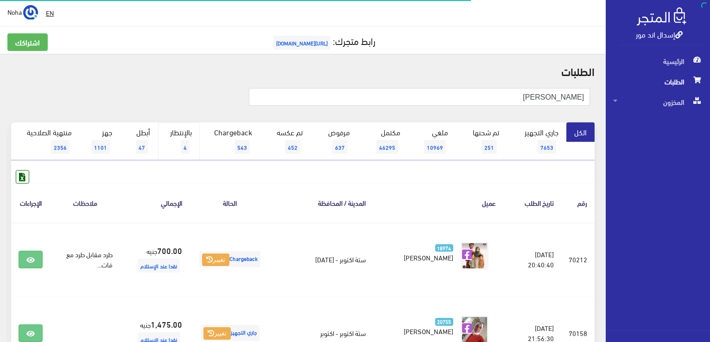
click at [175, 135] on link "بالإنتظار 4" at bounding box center [179, 141] width 42 height 38
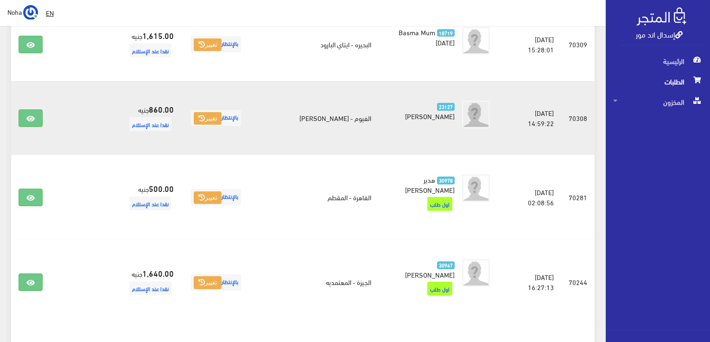
scroll to position [232, 0]
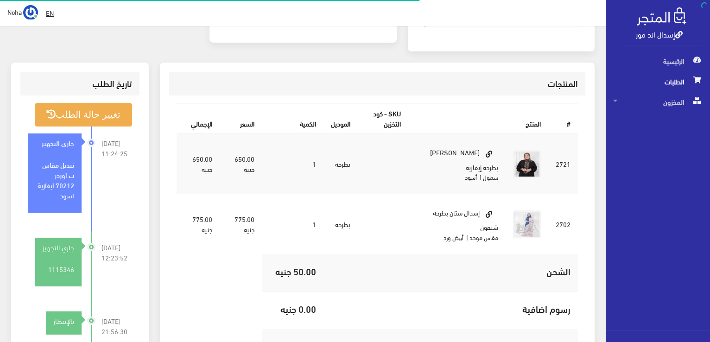
scroll to position [232, 0]
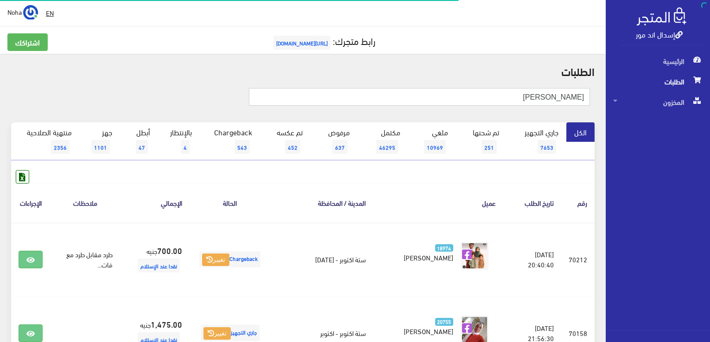
click at [534, 94] on input "سماح عزت" at bounding box center [419, 97] width 341 height 18
type input "س"
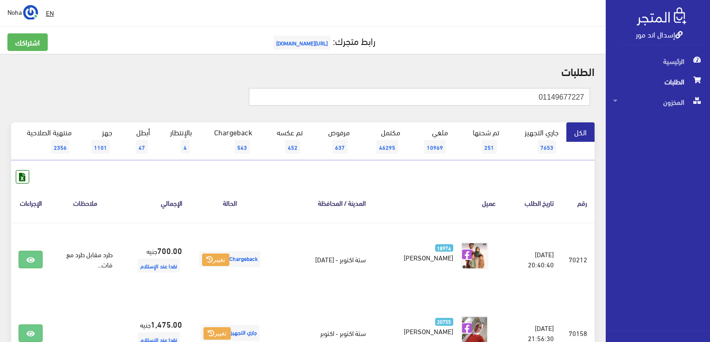
type input "01149677227"
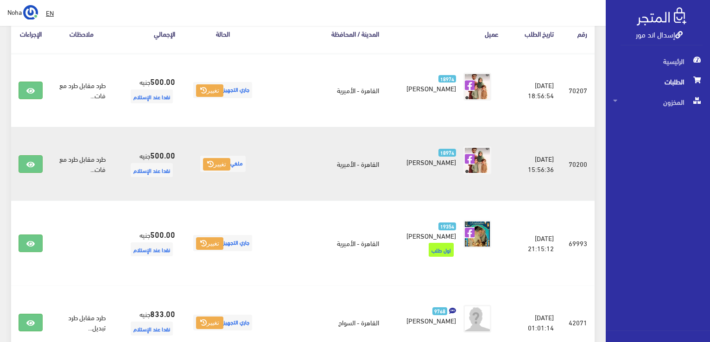
scroll to position [185, 0]
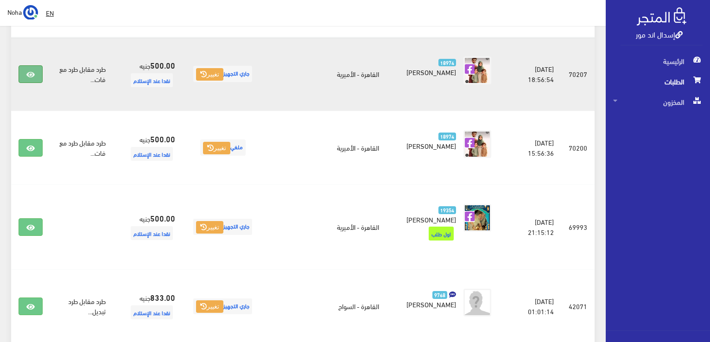
click at [32, 75] on icon at bounding box center [30, 74] width 8 height 7
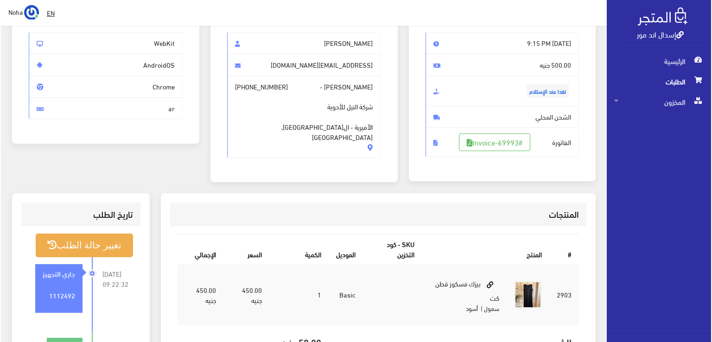
scroll to position [93, 0]
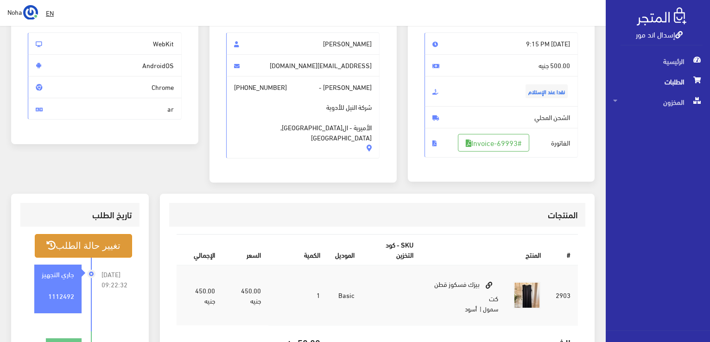
click at [57, 248] on button "تغيير حالة الطلب" at bounding box center [83, 246] width 97 height 24
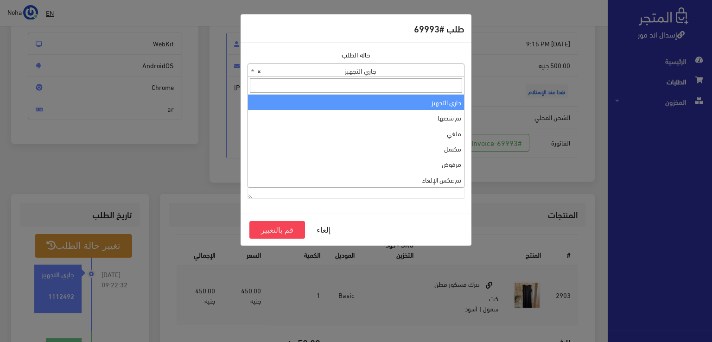
click at [376, 75] on span "× جاري التجهيز" at bounding box center [356, 70] width 216 height 13
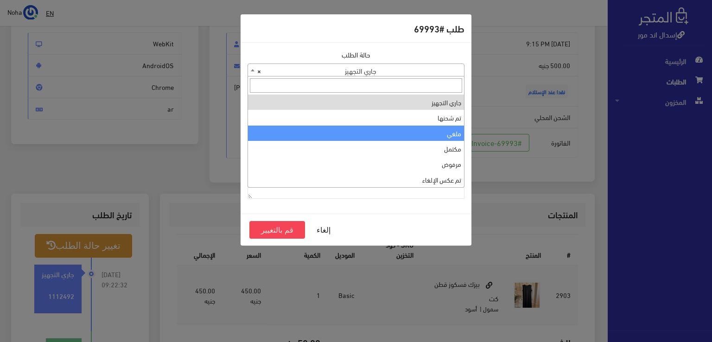
select select "3"
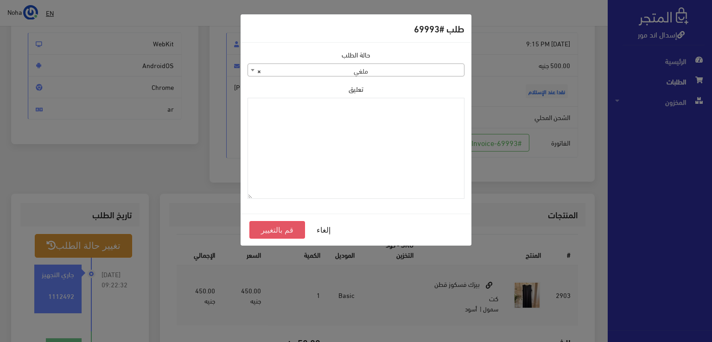
click at [283, 232] on button "قم بالتغيير" at bounding box center [277, 230] width 56 height 18
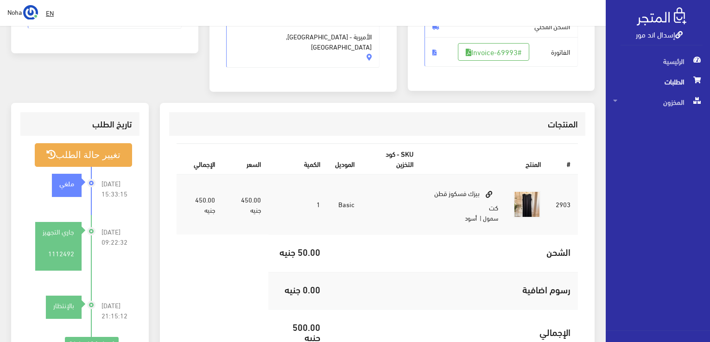
scroll to position [185, 0]
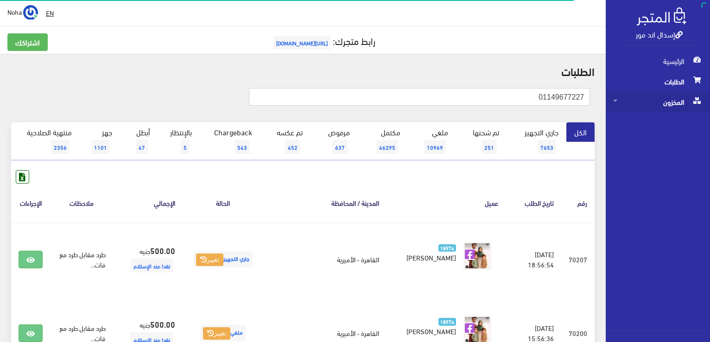
drag, startPoint x: 532, startPoint y: 95, endPoint x: 652, endPoint y: 110, distance: 121.4
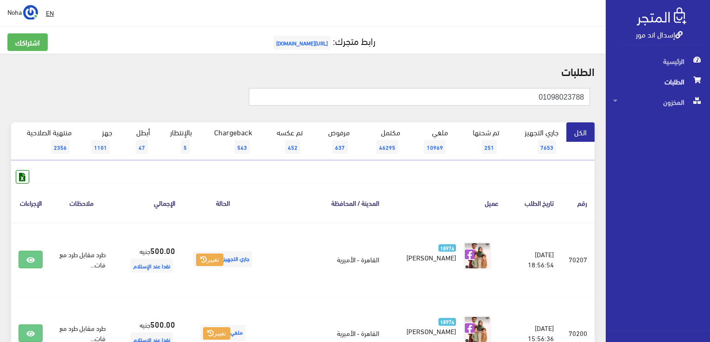
type input "01098023788"
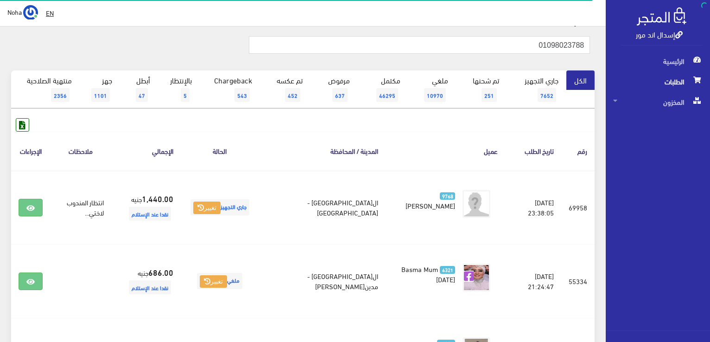
scroll to position [93, 0]
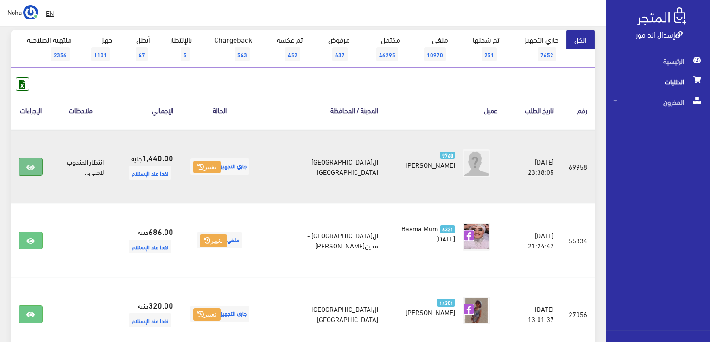
click at [36, 166] on link at bounding box center [31, 167] width 24 height 18
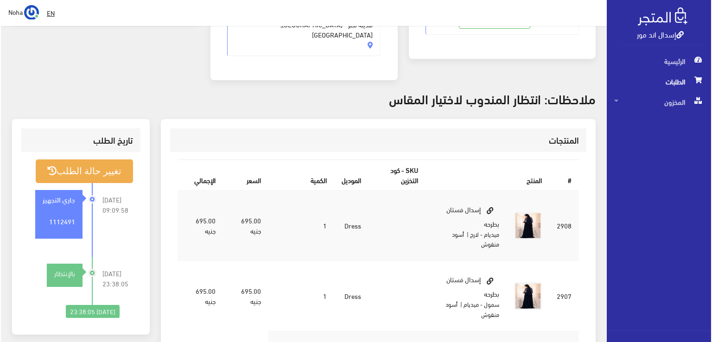
scroll to position [232, 0]
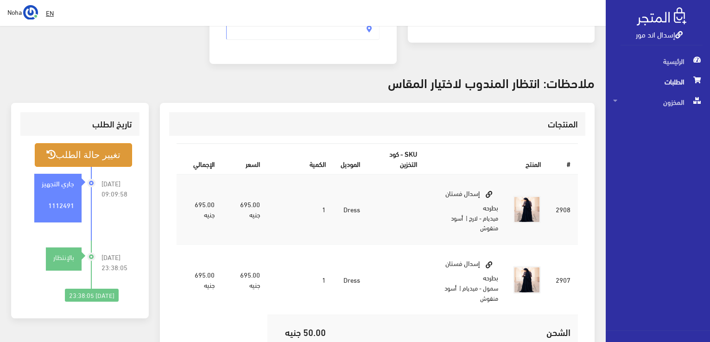
click at [110, 143] on button "تغيير حالة الطلب" at bounding box center [83, 155] width 97 height 24
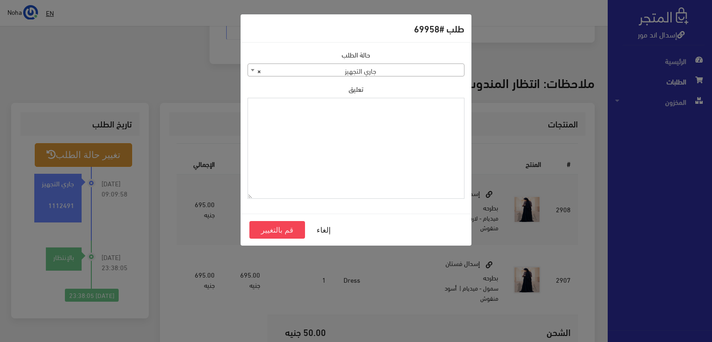
click at [377, 159] on textarea "تعليق" at bounding box center [355, 148] width 217 height 101
type textarea "رجعت اللارج اذن صرف"
click at [282, 230] on button "قم بالتغيير" at bounding box center [277, 230] width 56 height 18
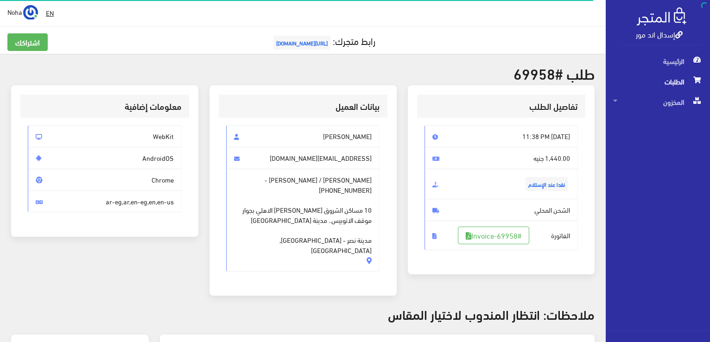
scroll to position [185, 0]
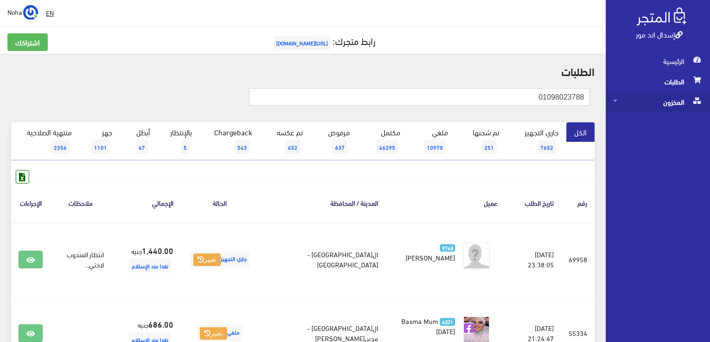
drag, startPoint x: 539, startPoint y: 99, endPoint x: 631, endPoint y: 102, distance: 91.3
click at [631, 102] on div "إسدال اند مور الرئيسية الطلبات المخزون" at bounding box center [355, 301] width 710 height 603
type input "01008740027"
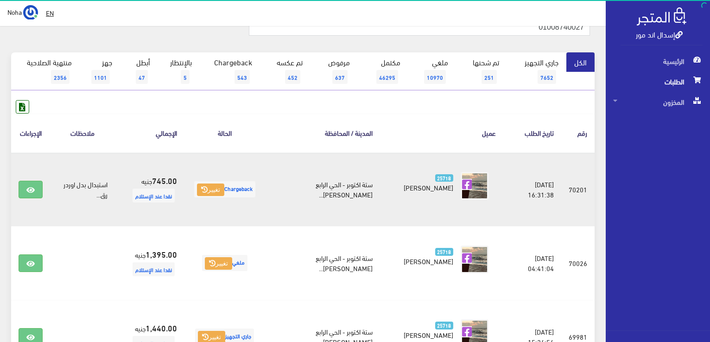
scroll to position [93, 0]
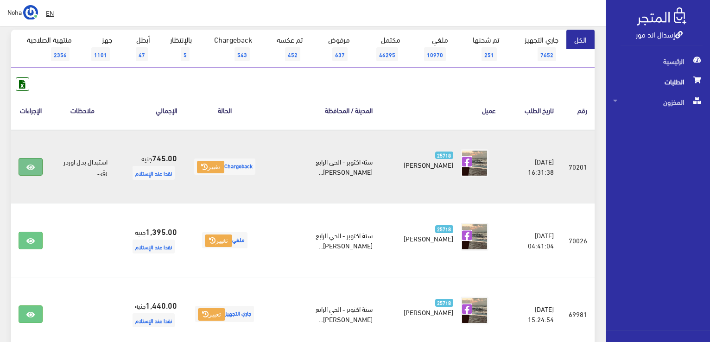
click at [24, 168] on link at bounding box center [31, 167] width 24 height 18
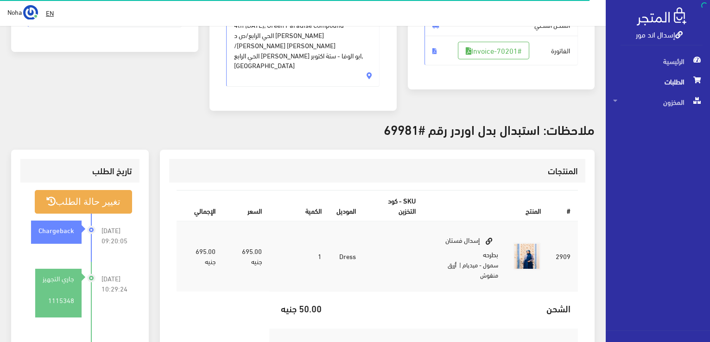
scroll to position [185, 0]
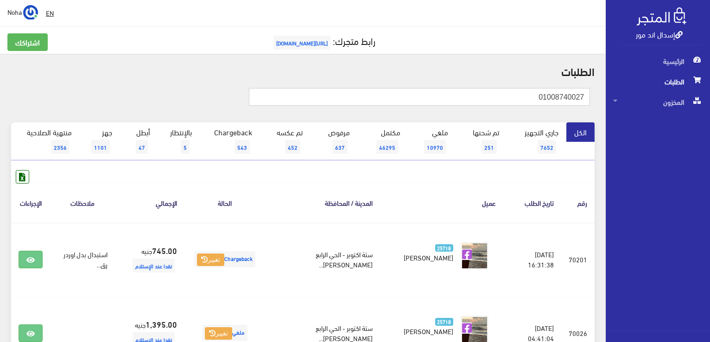
drag, startPoint x: 537, startPoint y: 101, endPoint x: 711, endPoint y: 130, distance: 177.0
click at [709, 130] on html "إسدال اند مور الرئيسية الطلبات" at bounding box center [355, 171] width 710 height 342
type input "01096508833"
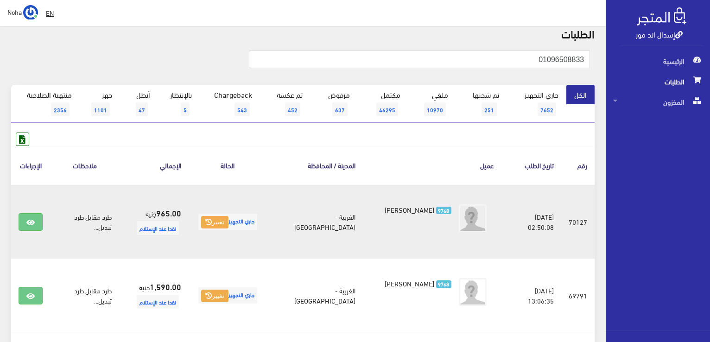
scroll to position [93, 0]
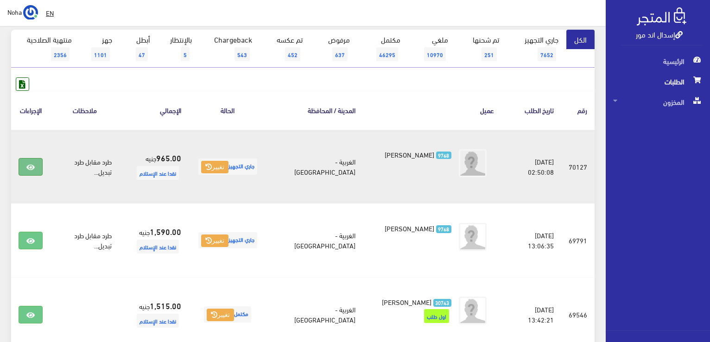
click at [31, 168] on icon at bounding box center [30, 167] width 8 height 7
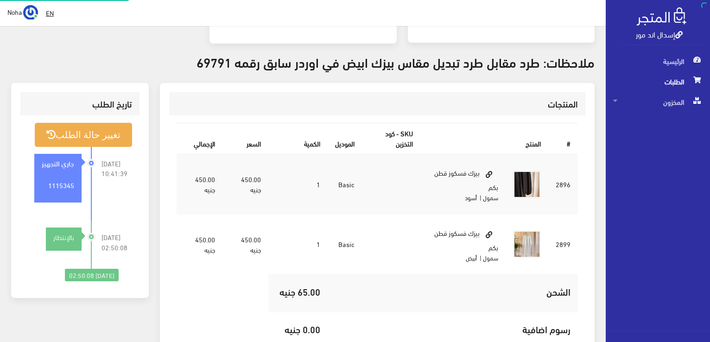
scroll to position [232, 0]
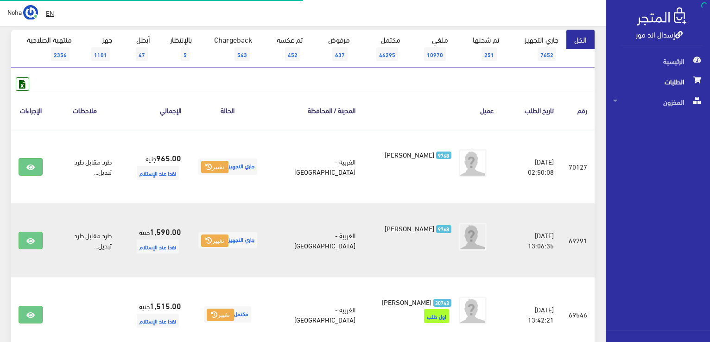
scroll to position [93, 0]
click at [32, 242] on icon at bounding box center [30, 240] width 8 height 7
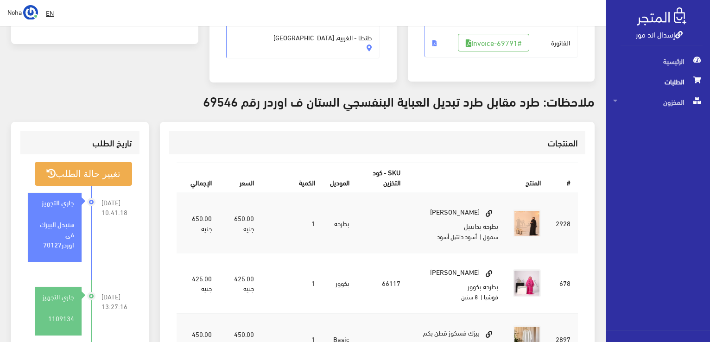
scroll to position [185, 0]
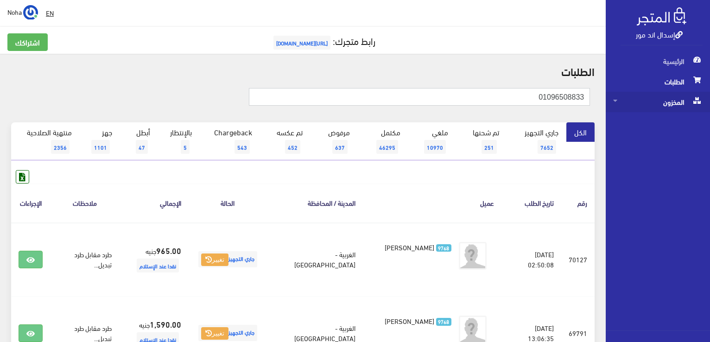
drag, startPoint x: 489, startPoint y: 96, endPoint x: 658, endPoint y: 106, distance: 169.0
type input "01030040081"
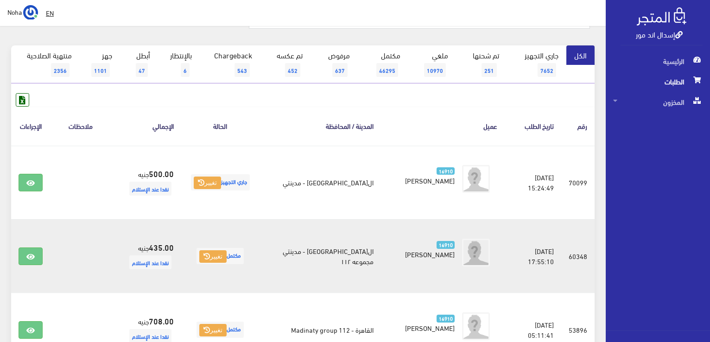
scroll to position [93, 0]
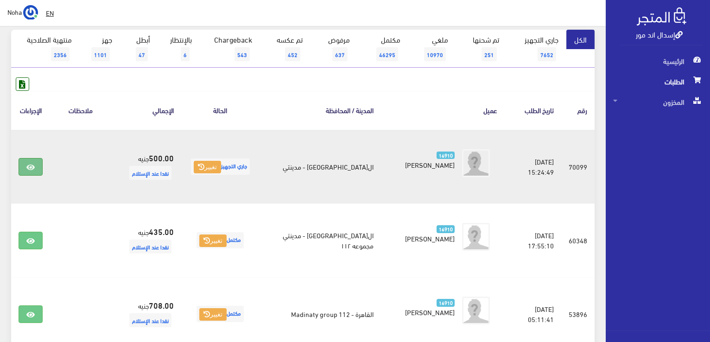
click at [35, 158] on link at bounding box center [31, 167] width 24 height 18
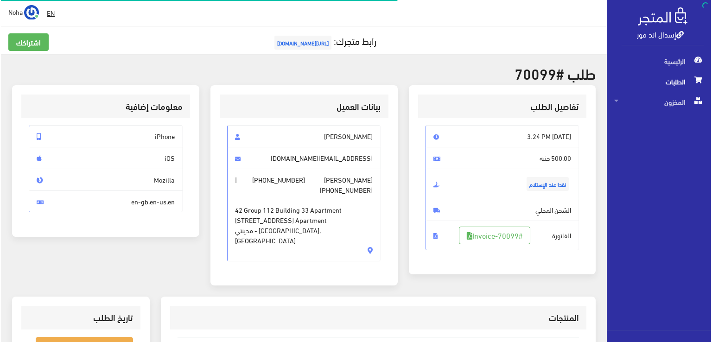
scroll to position [139, 0]
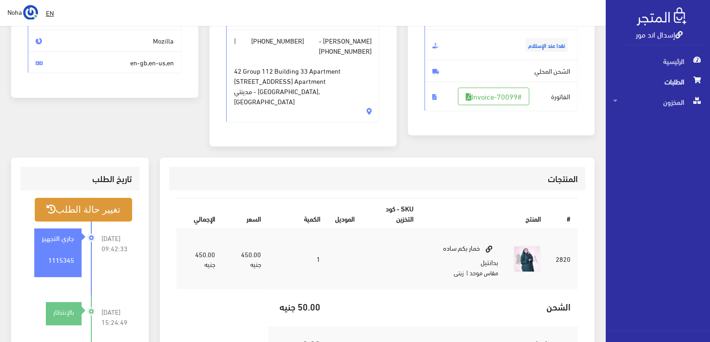
click at [108, 198] on button "تغيير حالة الطلب" at bounding box center [83, 210] width 97 height 24
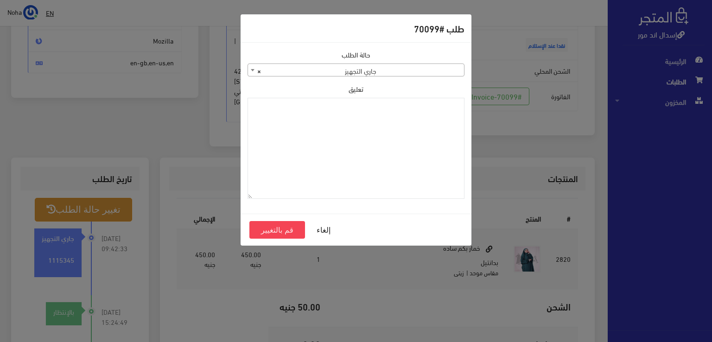
click at [318, 65] on span "× جاري التجهيز" at bounding box center [356, 70] width 216 height 13
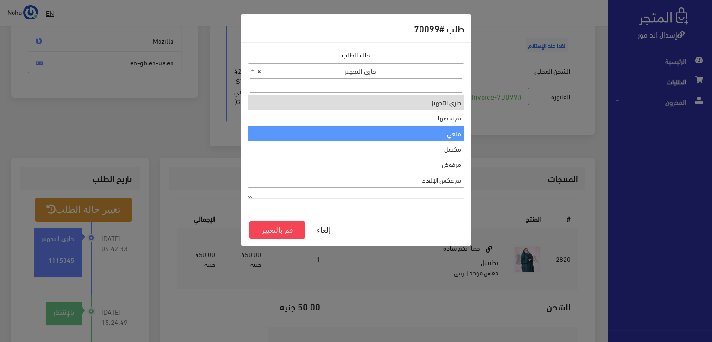
select select "3"
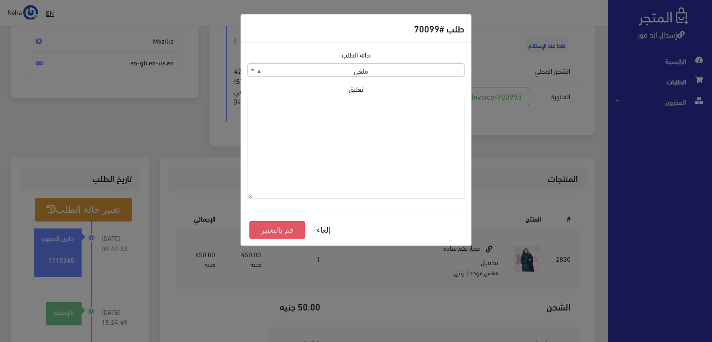
click at [263, 226] on button "قم بالتغيير" at bounding box center [277, 230] width 56 height 18
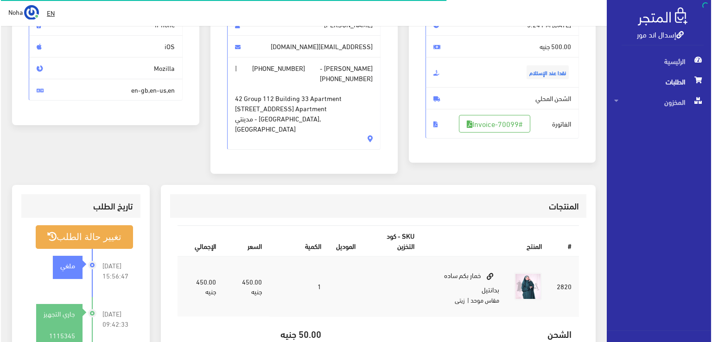
scroll to position [185, 0]
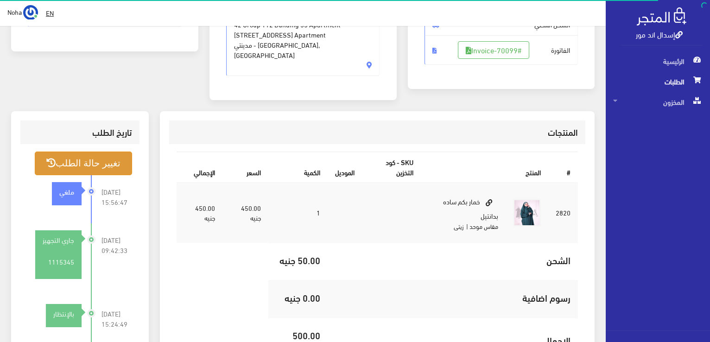
click at [112, 154] on button "تغيير حالة الطلب" at bounding box center [83, 164] width 97 height 24
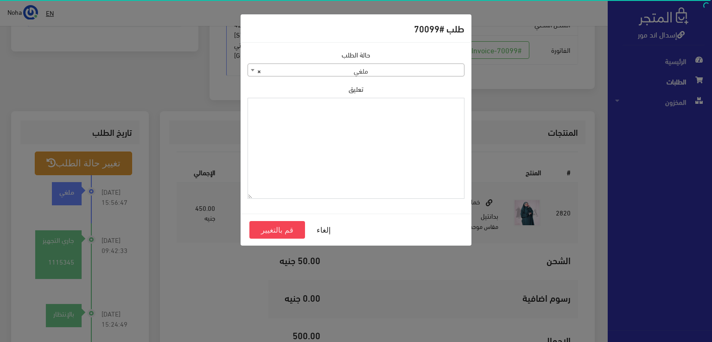
click at [359, 167] on textarea "تعليق" at bounding box center [355, 148] width 217 height 101
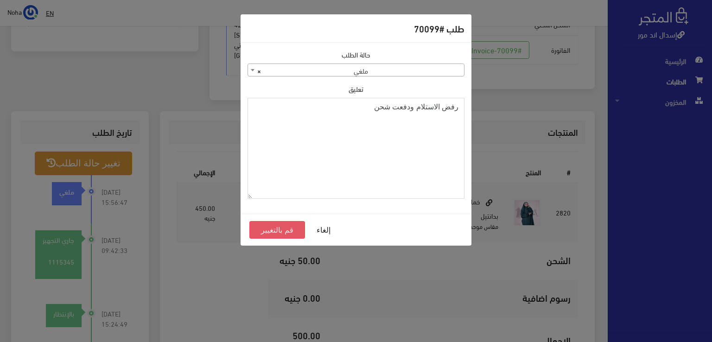
type textarea "رفض الاستلام ودفعت شحن"
click at [272, 230] on button "قم بالتغيير" at bounding box center [277, 230] width 56 height 18
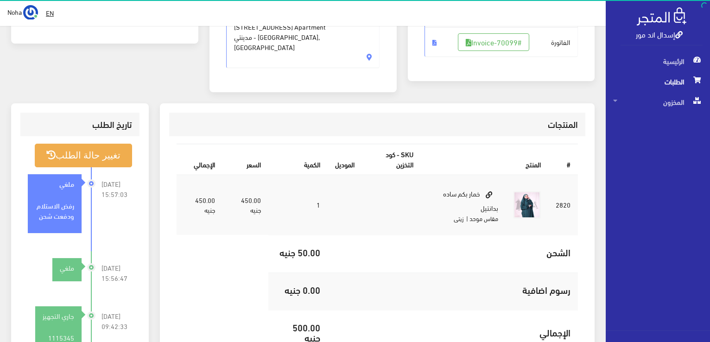
scroll to position [232, 0]
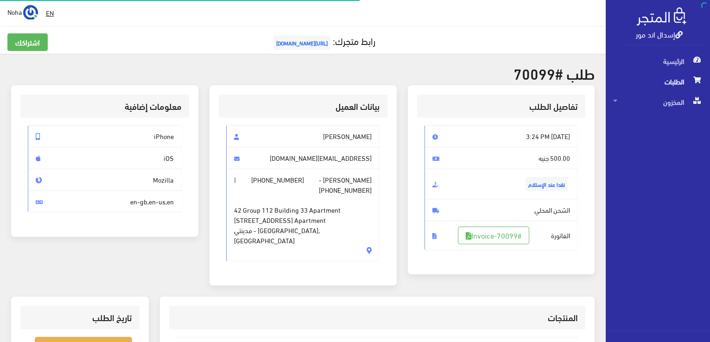
scroll to position [182, 0]
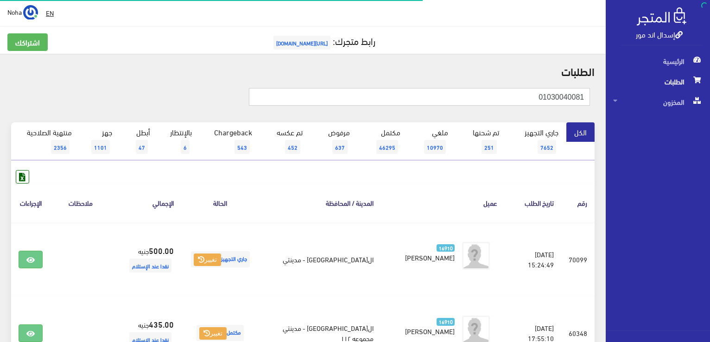
click at [519, 97] on input "01030040081" at bounding box center [419, 97] width 341 height 18
type input "70188"
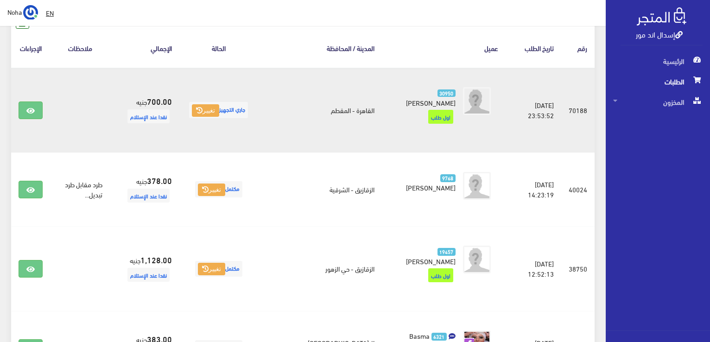
scroll to position [139, 0]
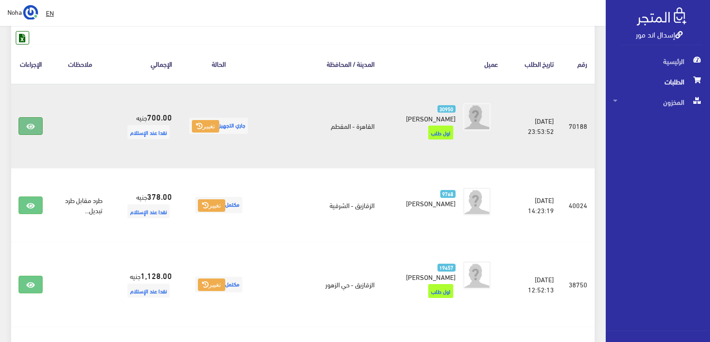
click at [26, 123] on icon at bounding box center [30, 126] width 8 height 7
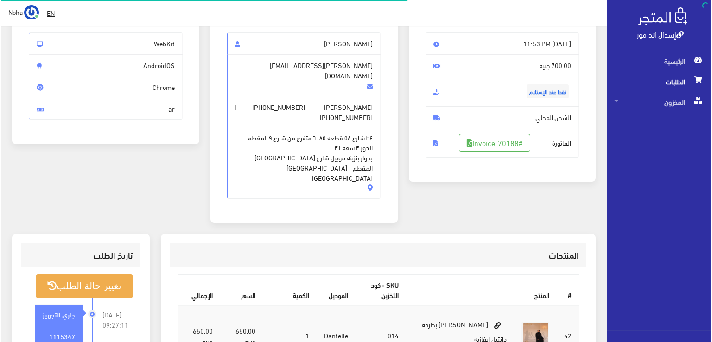
scroll to position [185, 0]
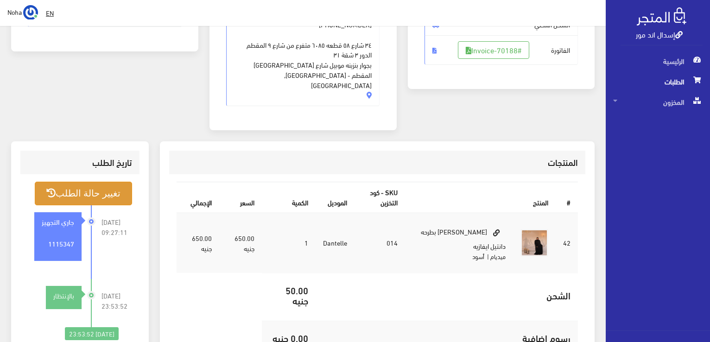
click at [111, 182] on button "تغيير حالة الطلب" at bounding box center [83, 194] width 97 height 24
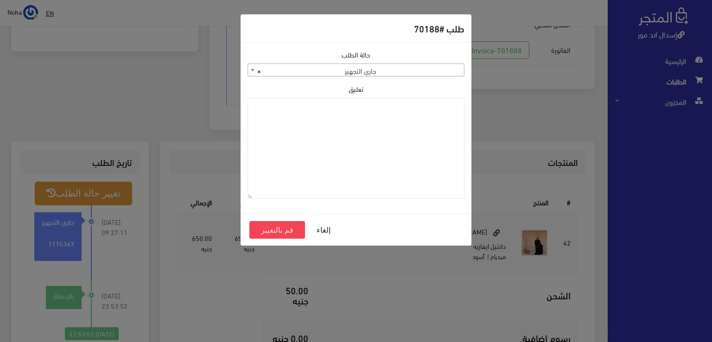
click at [433, 74] on span "× جاري التجهيز" at bounding box center [356, 70] width 216 height 13
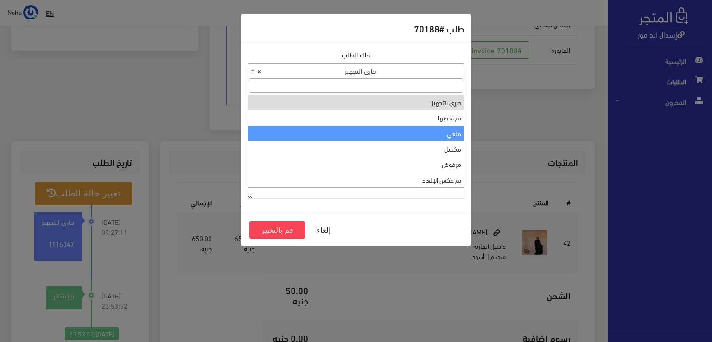
select select "3"
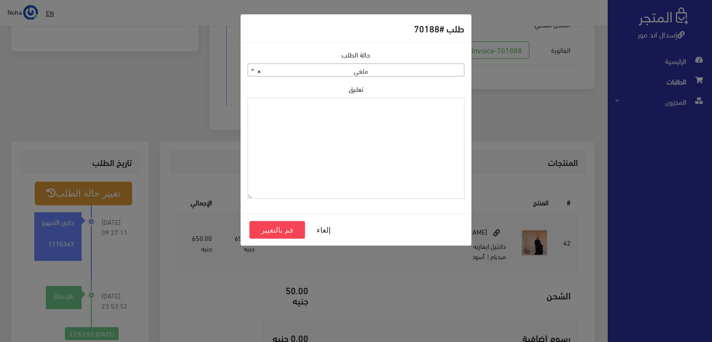
click at [400, 167] on textarea "تعليق" at bounding box center [355, 148] width 217 height 101
type textarea "رفض الاستلام مفتوح"
click at [294, 230] on button "قم بالتغيير" at bounding box center [277, 230] width 56 height 18
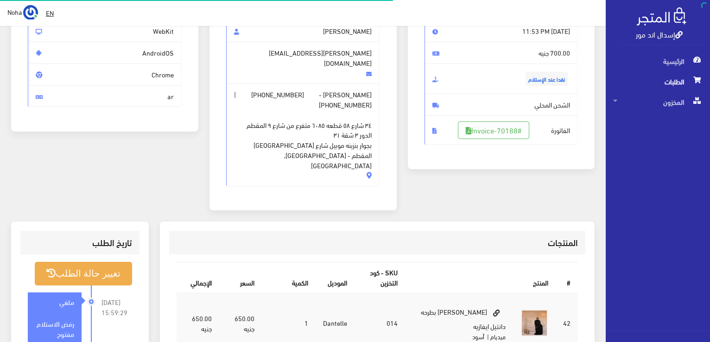
scroll to position [139, 0]
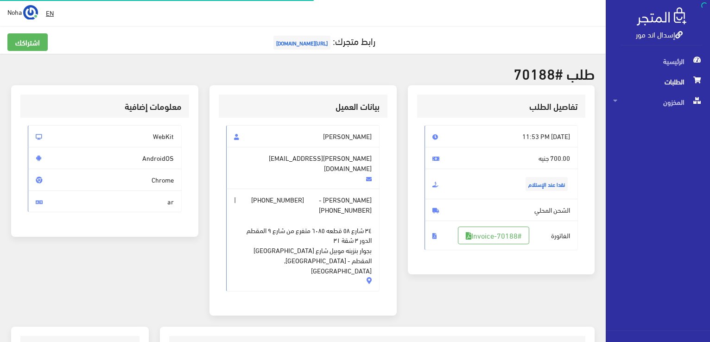
scroll to position [182, 0]
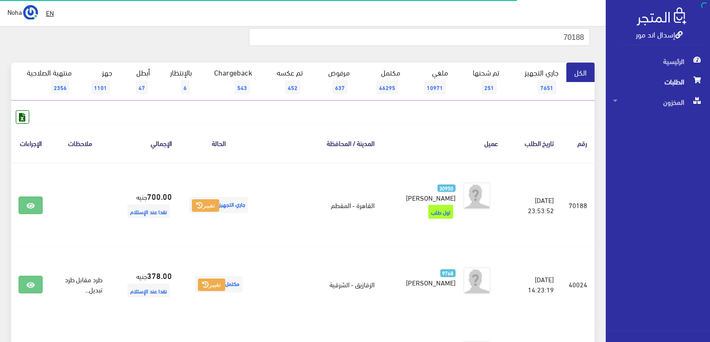
scroll to position [46, 0]
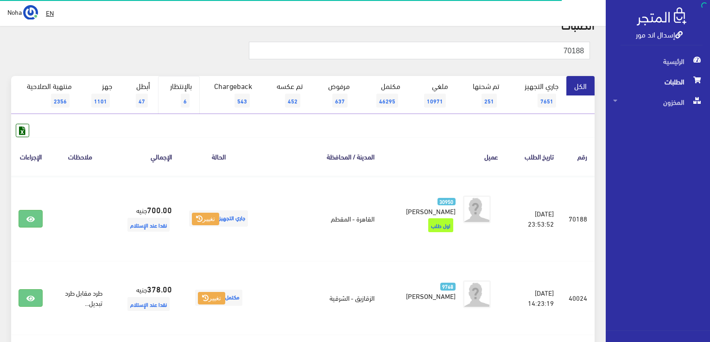
click at [178, 89] on link "بالإنتظار 6" at bounding box center [179, 95] width 42 height 38
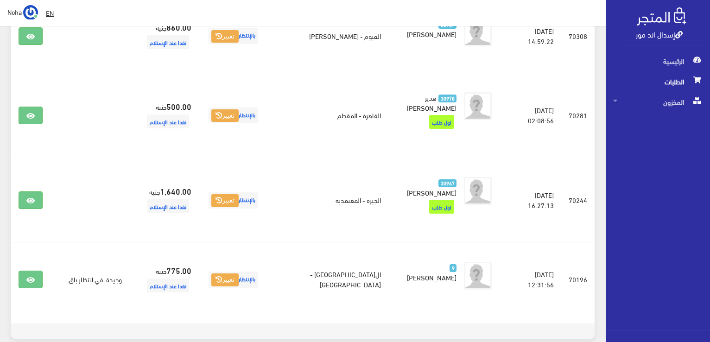
scroll to position [185, 0]
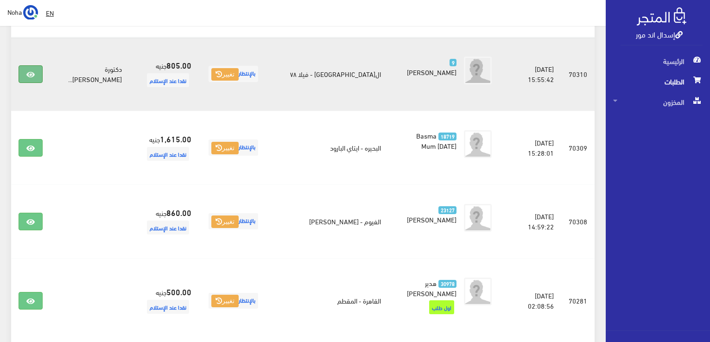
click at [41, 70] on link at bounding box center [31, 74] width 24 height 18
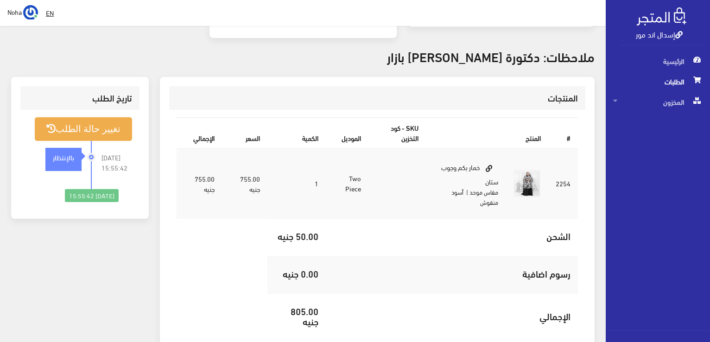
scroll to position [232, 0]
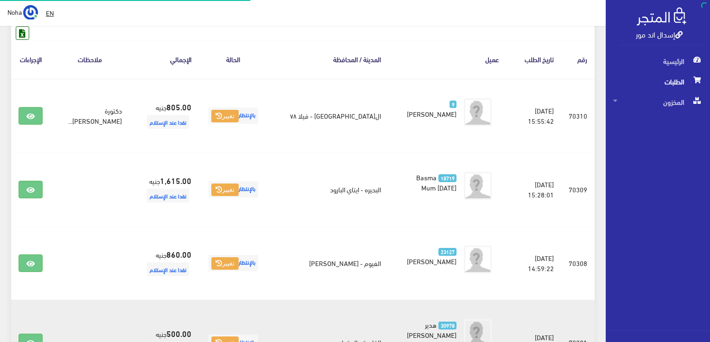
scroll to position [139, 0]
